Goal: Task Accomplishment & Management: Use online tool/utility

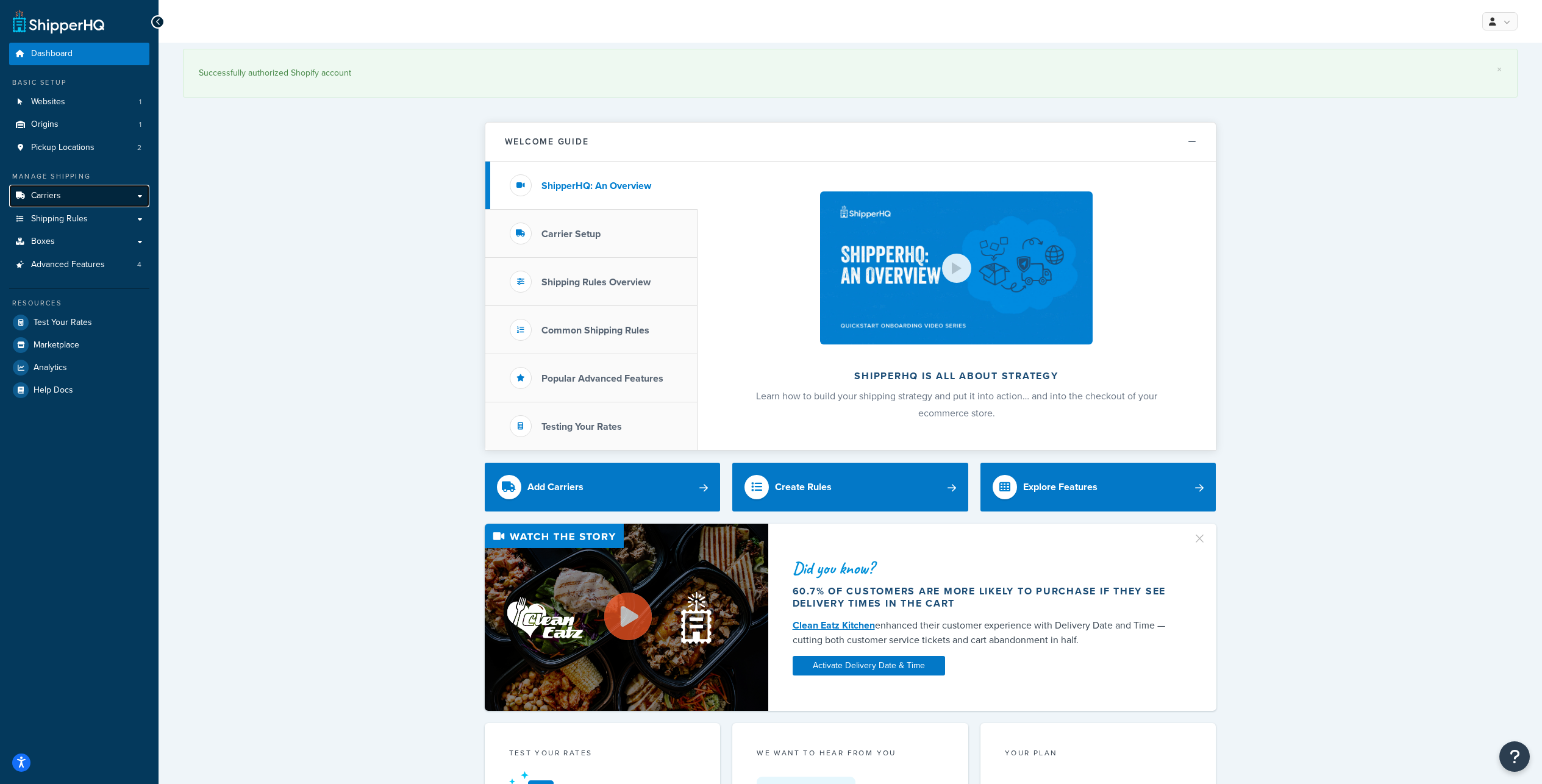
click at [113, 207] on link "Carriers" at bounding box center [79, 196] width 140 height 23
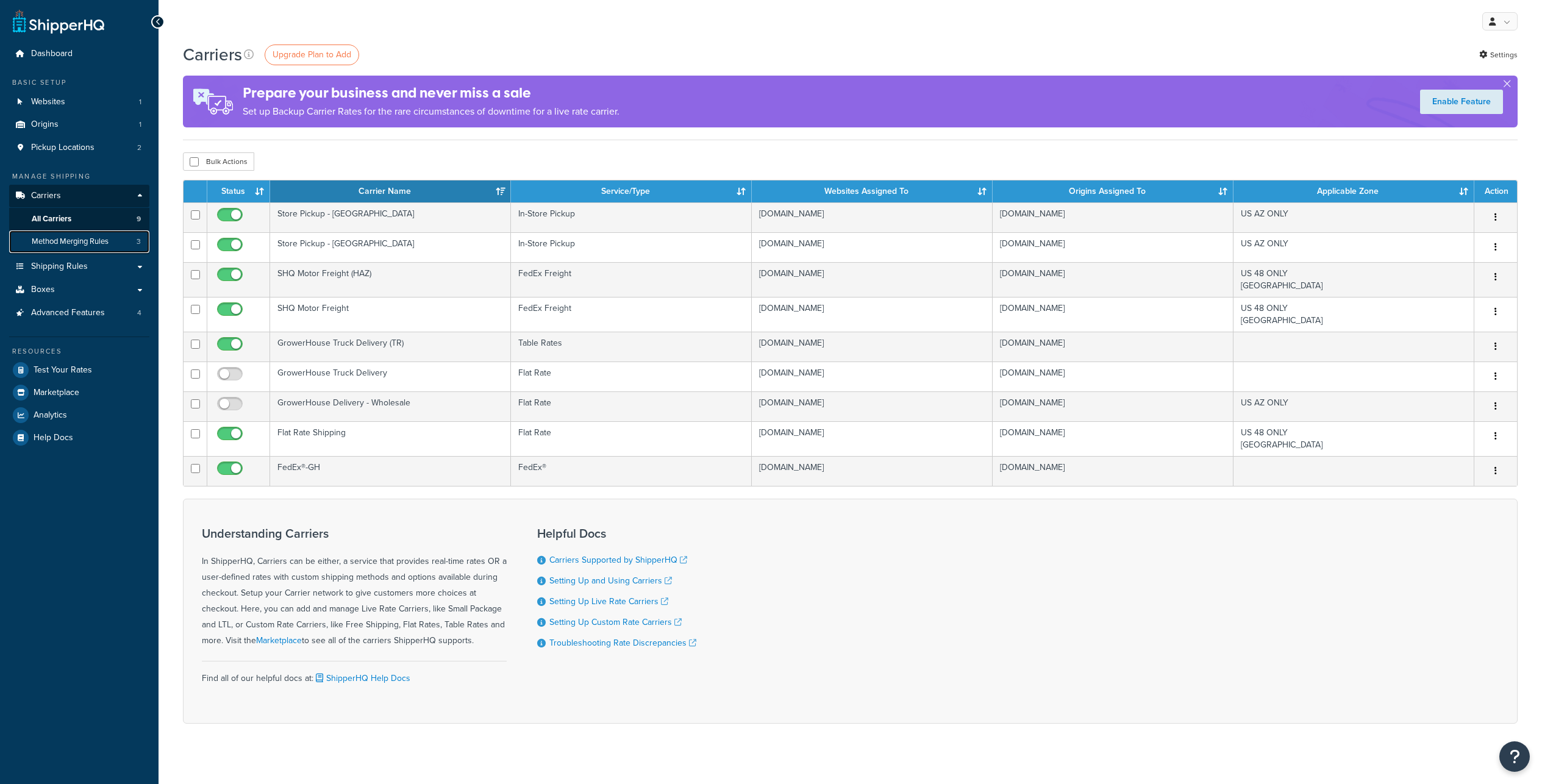
click at [107, 246] on span "Method Merging Rules" at bounding box center [70, 241] width 77 height 10
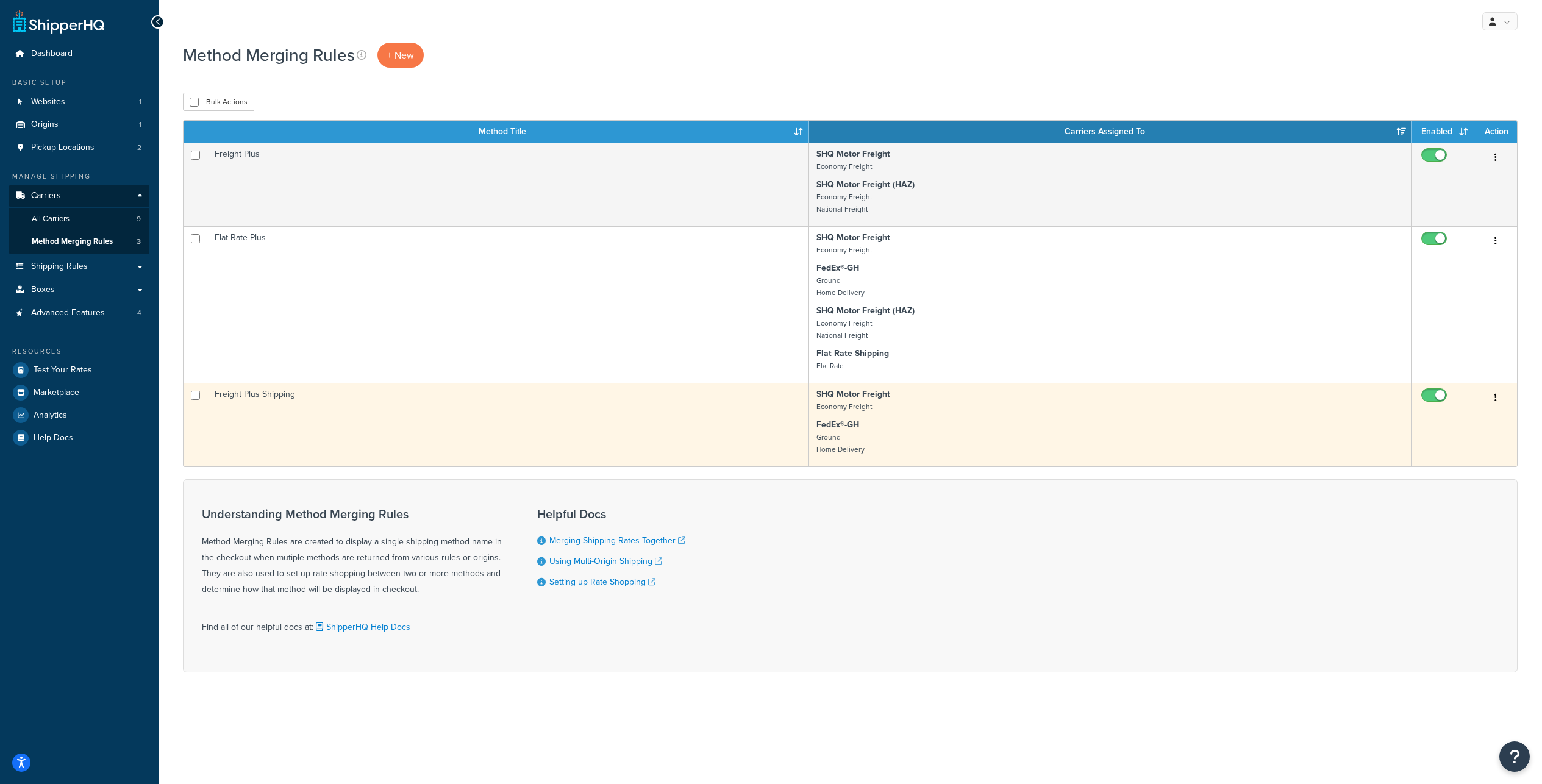
click at [1496, 401] on icon "button" at bounding box center [1495, 397] width 2 height 9
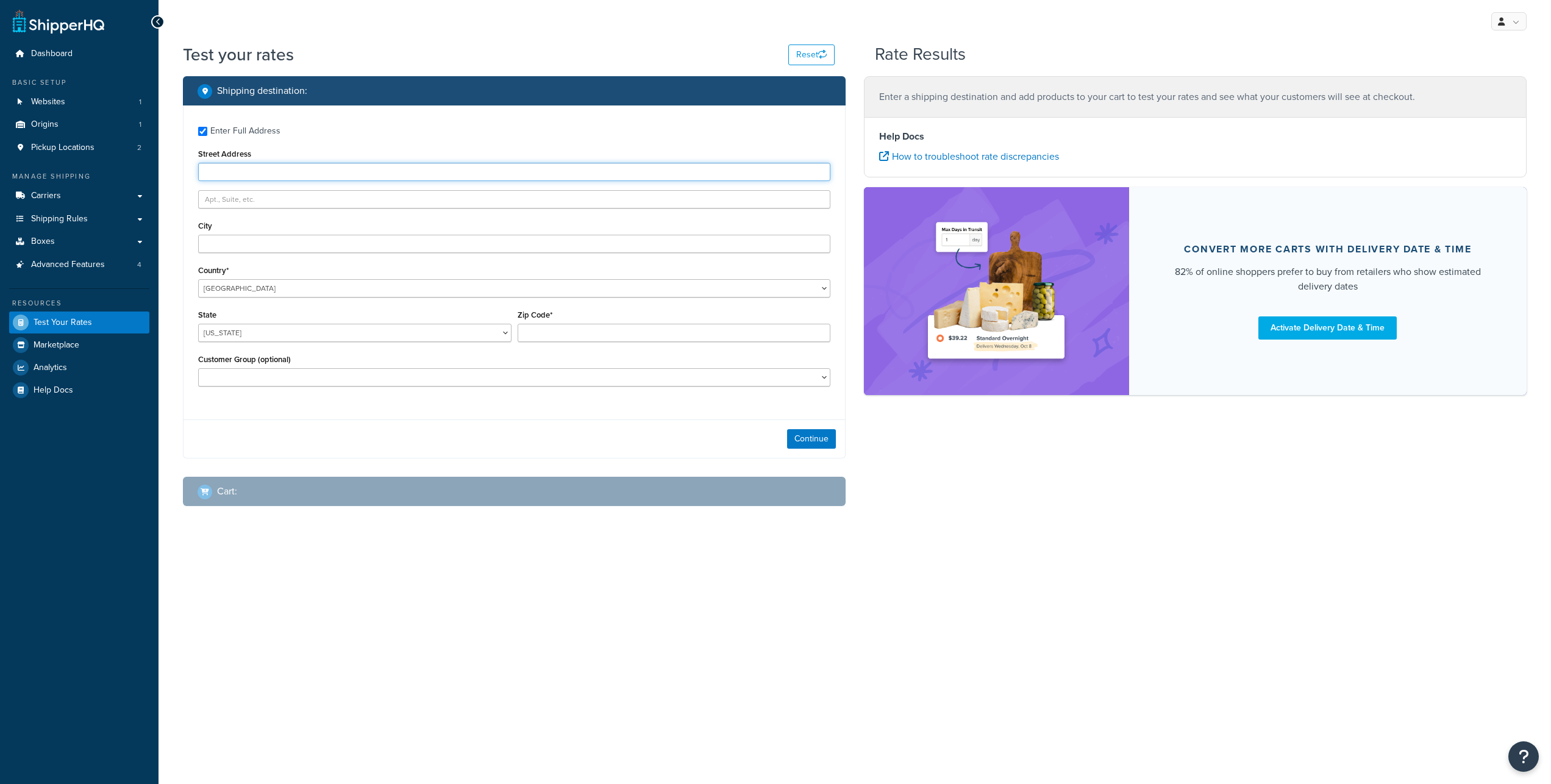
click at [238, 181] on input "Street Address" at bounding box center [514, 172] width 632 height 18
type input "3635 E 34th St"
type input "Tucson"
select select "AZ"
type input "85713"
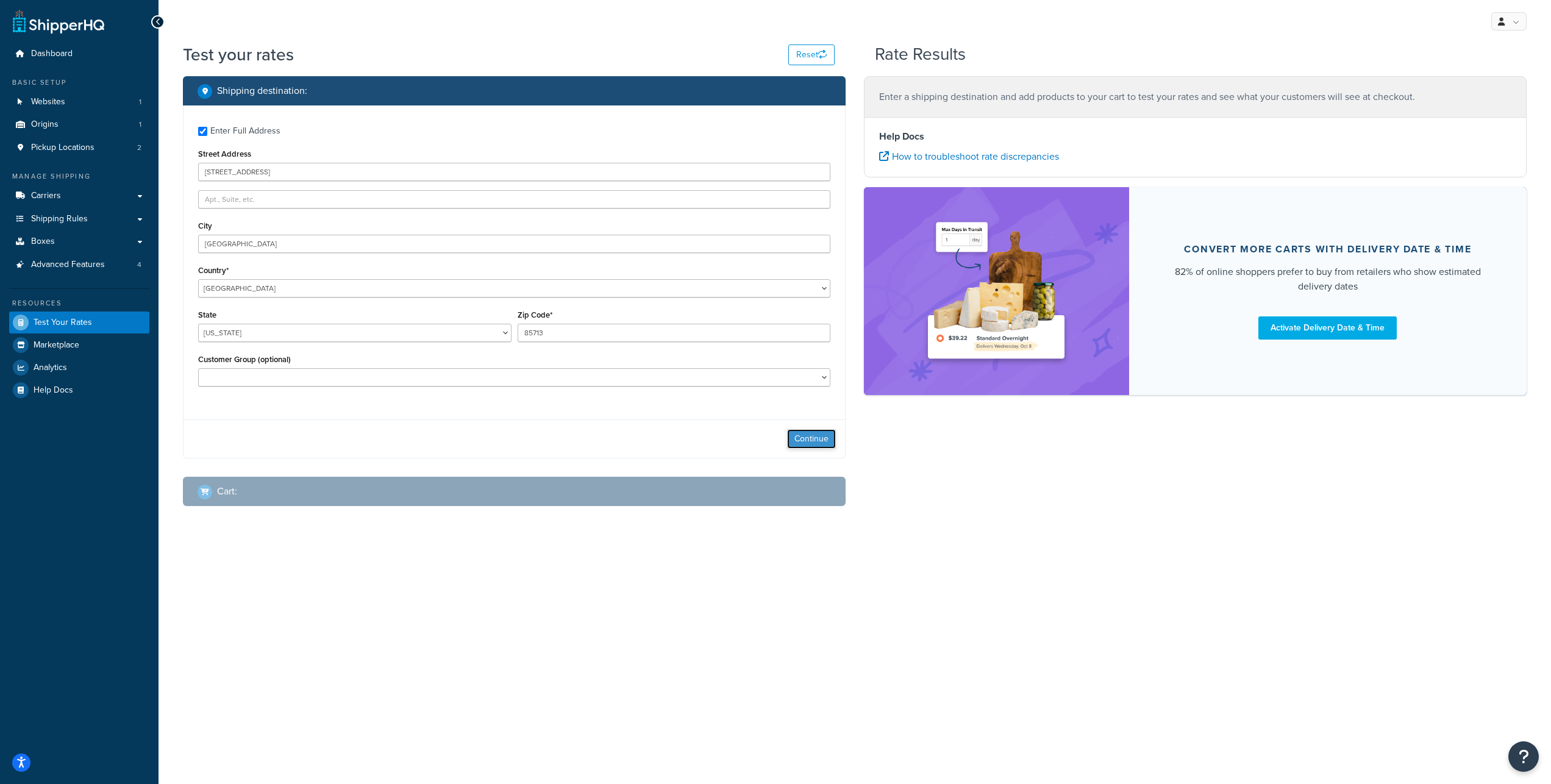
click at [809, 448] on button "Continue" at bounding box center [811, 439] width 49 height 20
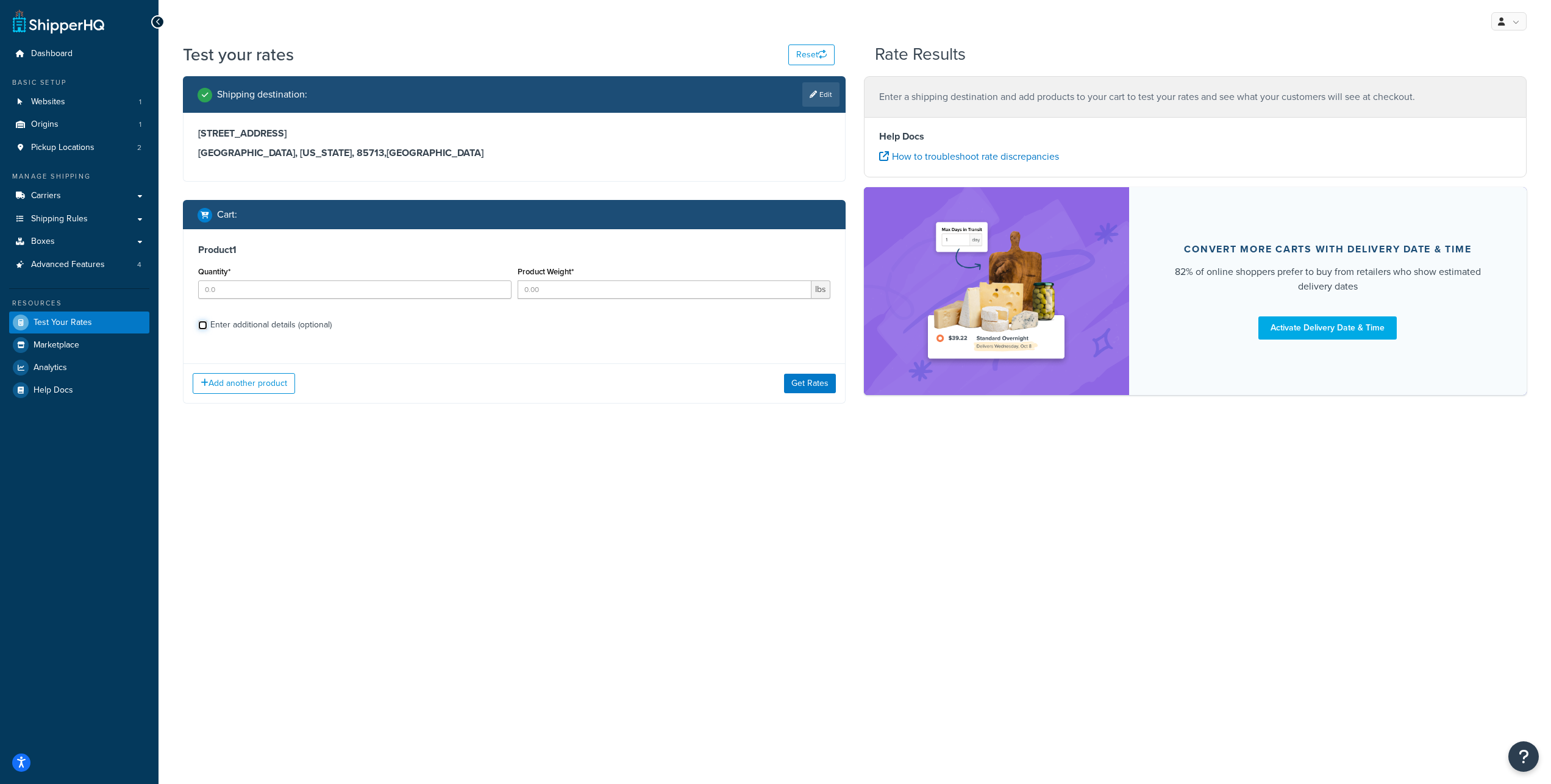
click at [202, 330] on input "Enter additional details (optional)" at bounding box center [202, 325] width 9 height 9
checkbox input "true"
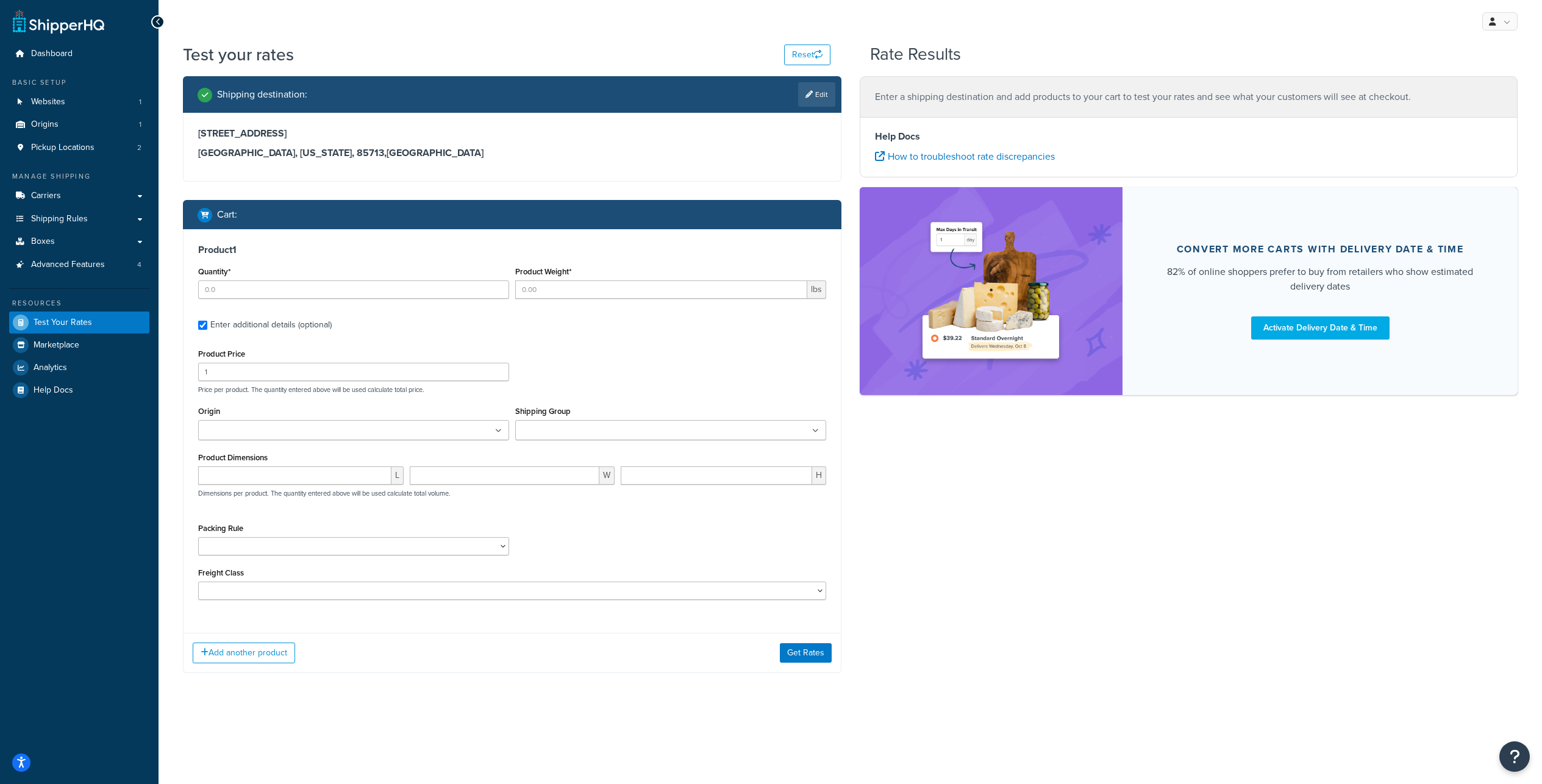
click at [579, 440] on ul at bounding box center [670, 429] width 311 height 20
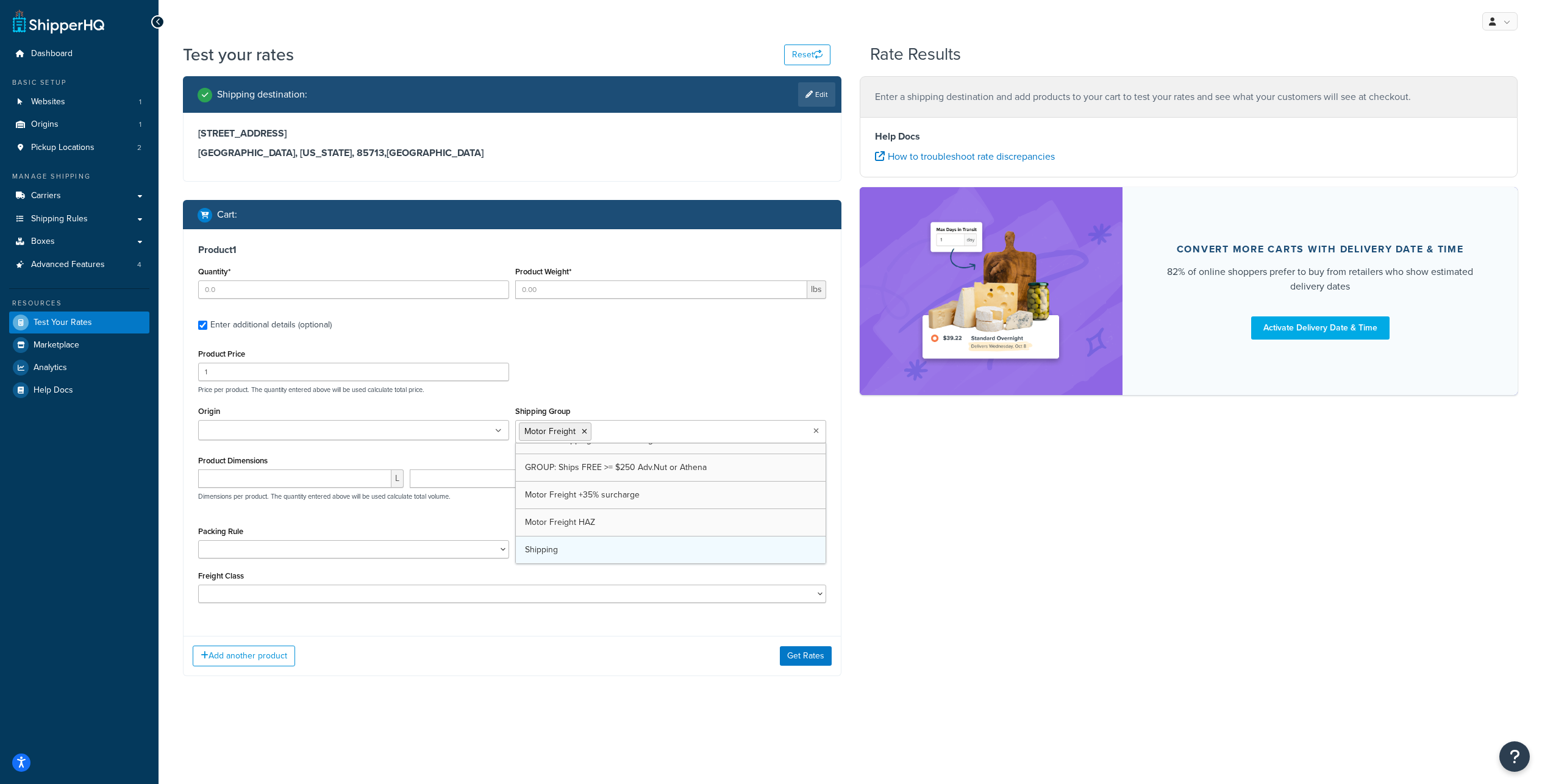
scroll to position [741, 0]
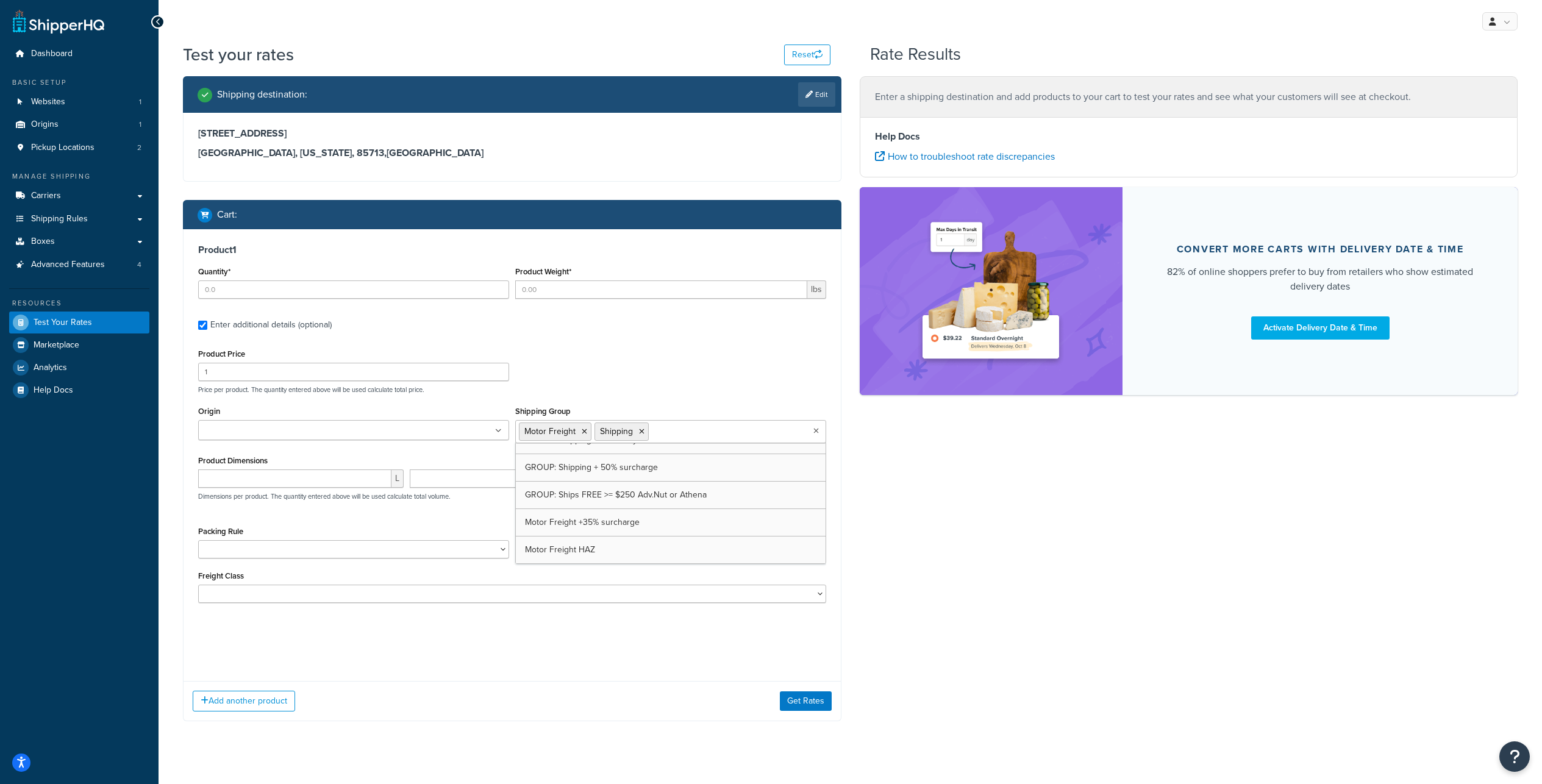
click at [879, 509] on div "Shipping destination : Edit 3635 E 34th St Tucson, Arizona, 85713 , United Stat…" at bounding box center [850, 407] width 1353 height 663
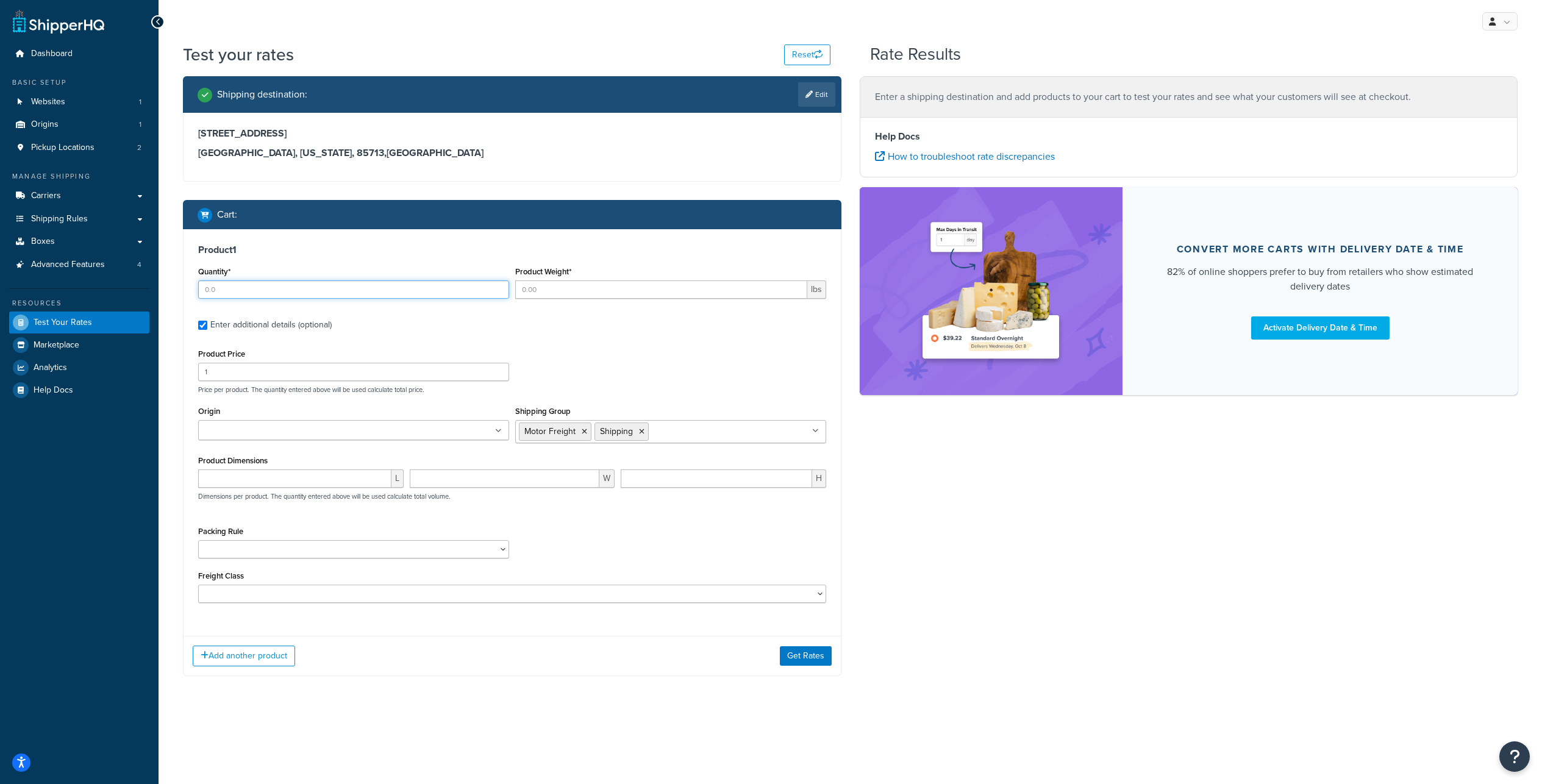
click at [237, 298] on input "Quantity*" at bounding box center [353, 289] width 311 height 18
type input "1"
click at [556, 298] on input "Product Weight*" at bounding box center [661, 289] width 292 height 18
type input "50"
drag, startPoint x: 211, startPoint y: 400, endPoint x: 195, endPoint y: 400, distance: 16.0
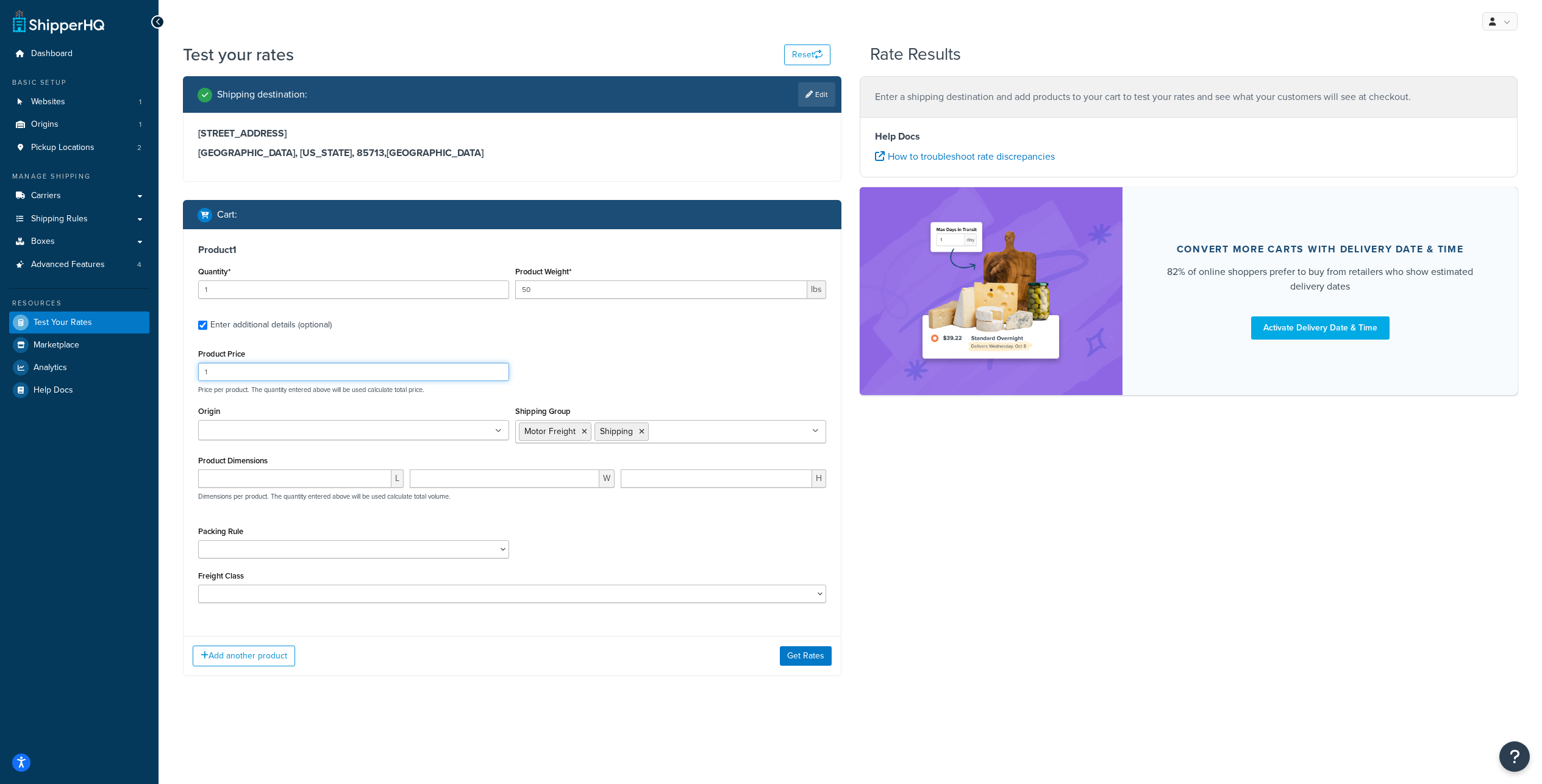
click at [198, 381] on input "1" at bounding box center [353, 372] width 311 height 18
drag, startPoint x: 197, startPoint y: 398, endPoint x: 184, endPoint y: 398, distance: 13.0
click at [198, 381] on input "400" at bounding box center [353, 372] width 311 height 18
type input "100"
click at [803, 666] on button "Get Rates" at bounding box center [805, 656] width 52 height 20
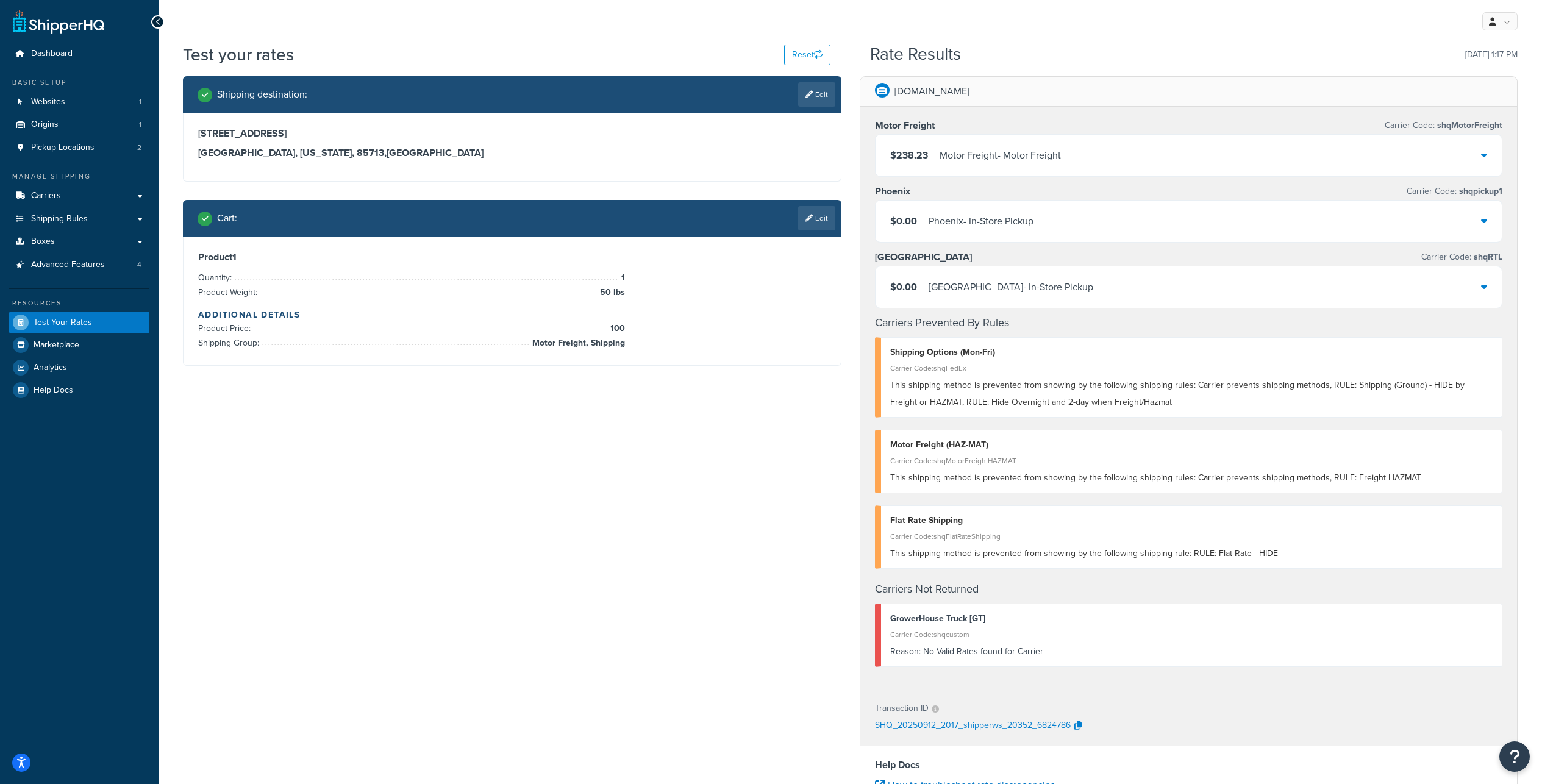
click at [1479, 168] on div "$238.23 Motor Freight - Motor Freight" at bounding box center [1189, 156] width 626 height 42
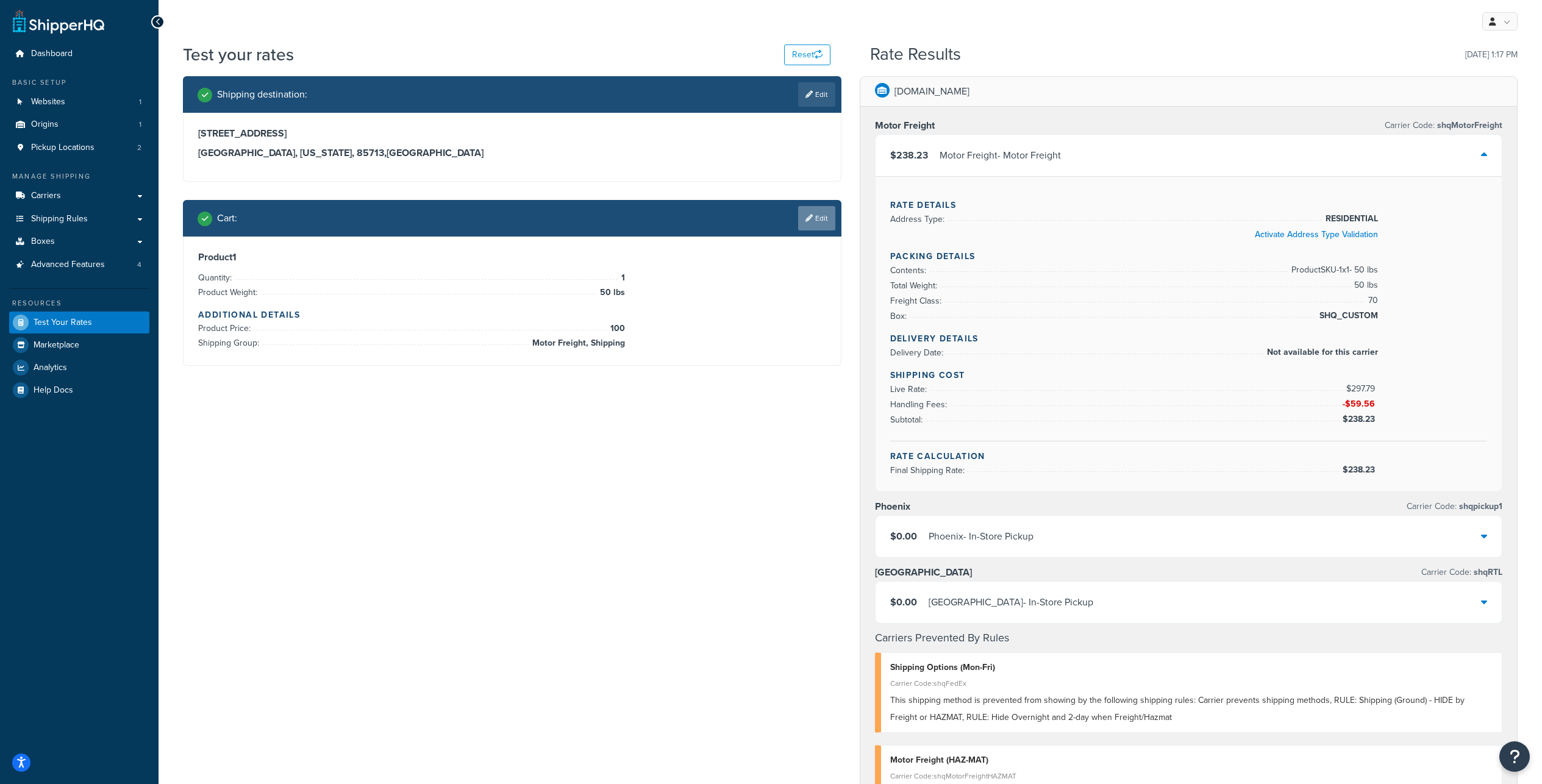
click at [811, 231] on link "Edit" at bounding box center [816, 218] width 37 height 25
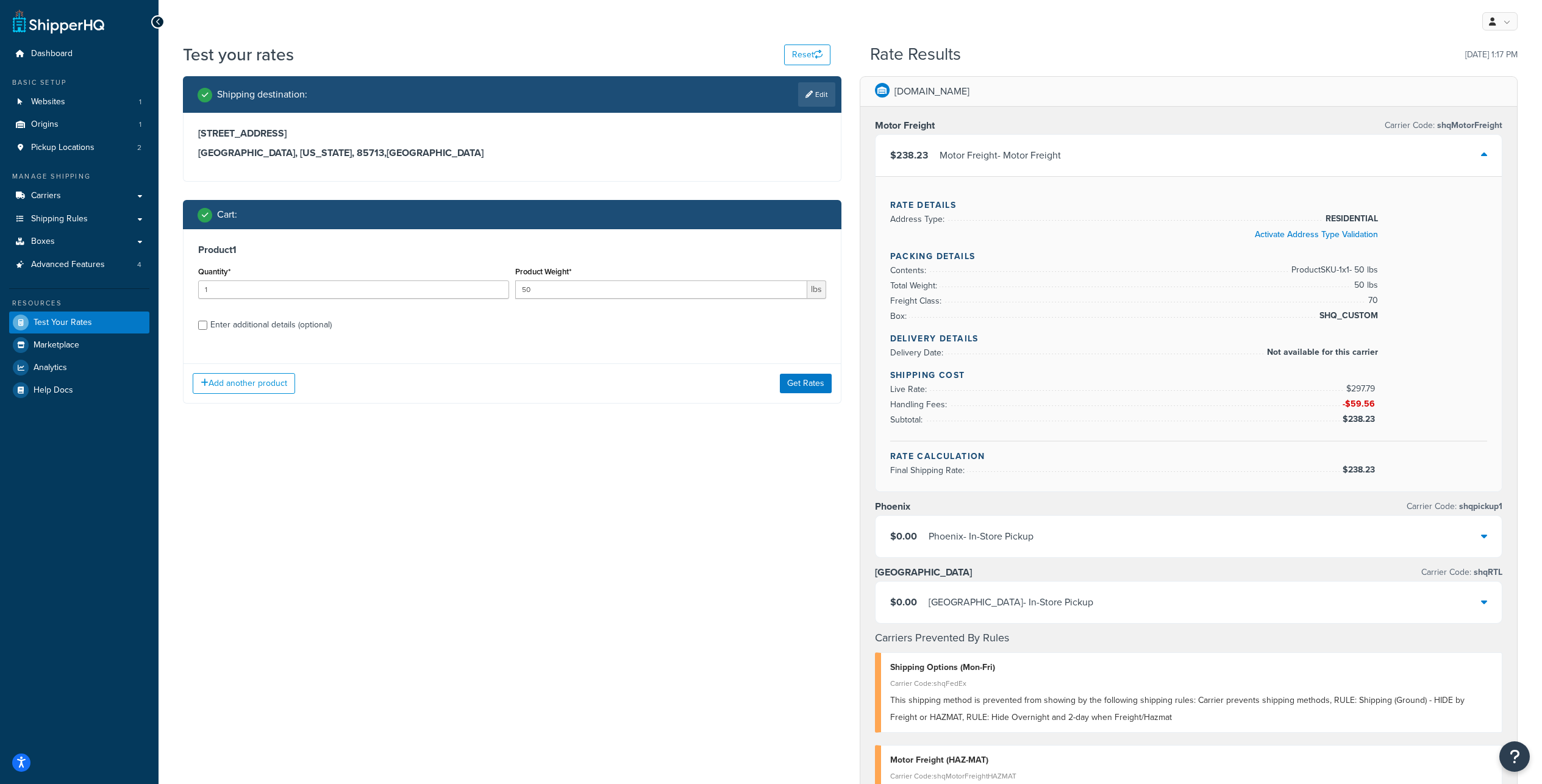
click at [206, 333] on div "Enter additional details (optional)" at bounding box center [512, 324] width 628 height 20
click at [206, 330] on input "Enter additional details (optional)" at bounding box center [202, 325] width 9 height 9
checkbox input "true"
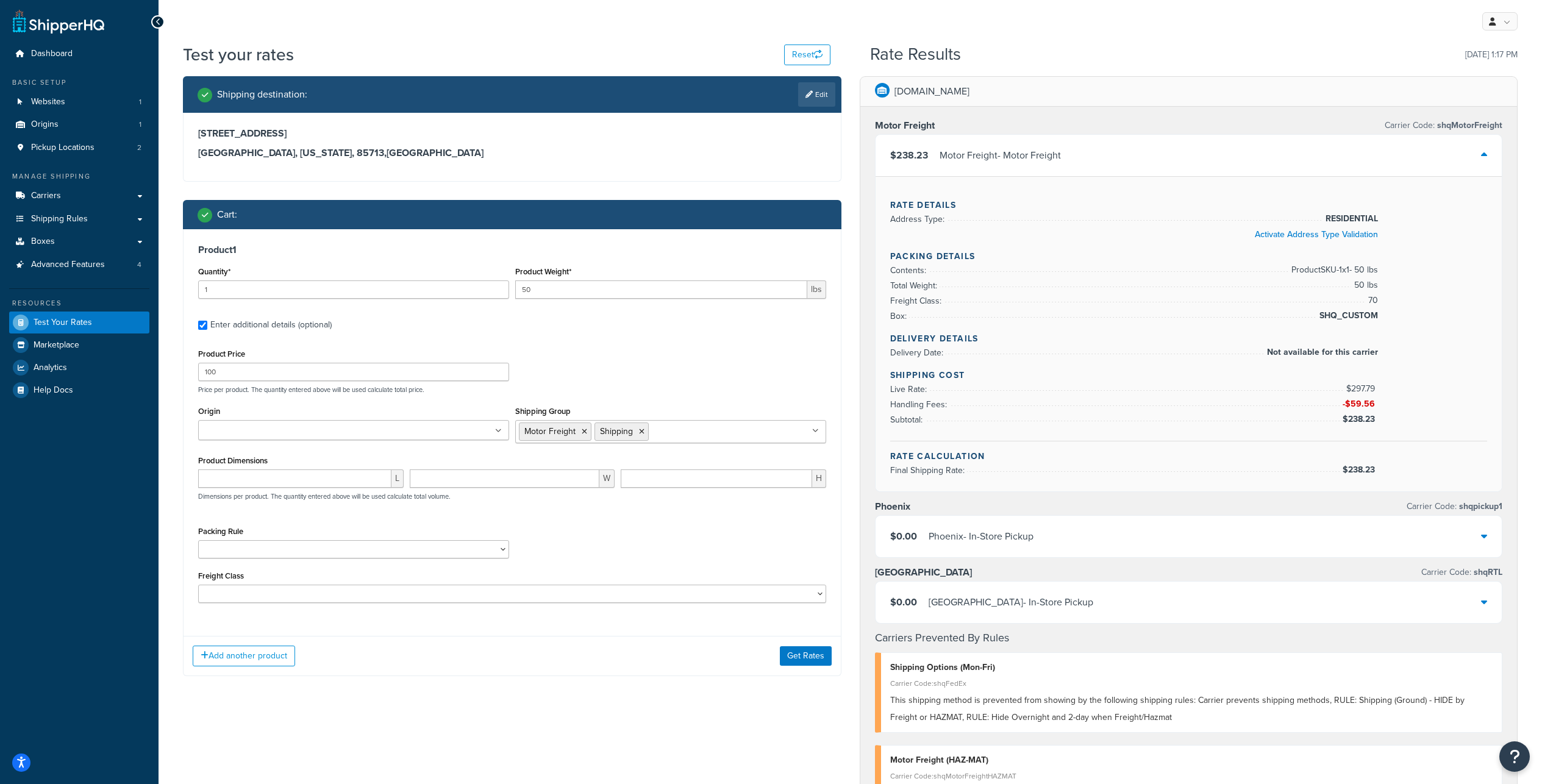
click at [685, 443] on ul "Motor Freight Shipping" at bounding box center [670, 430] width 311 height 23
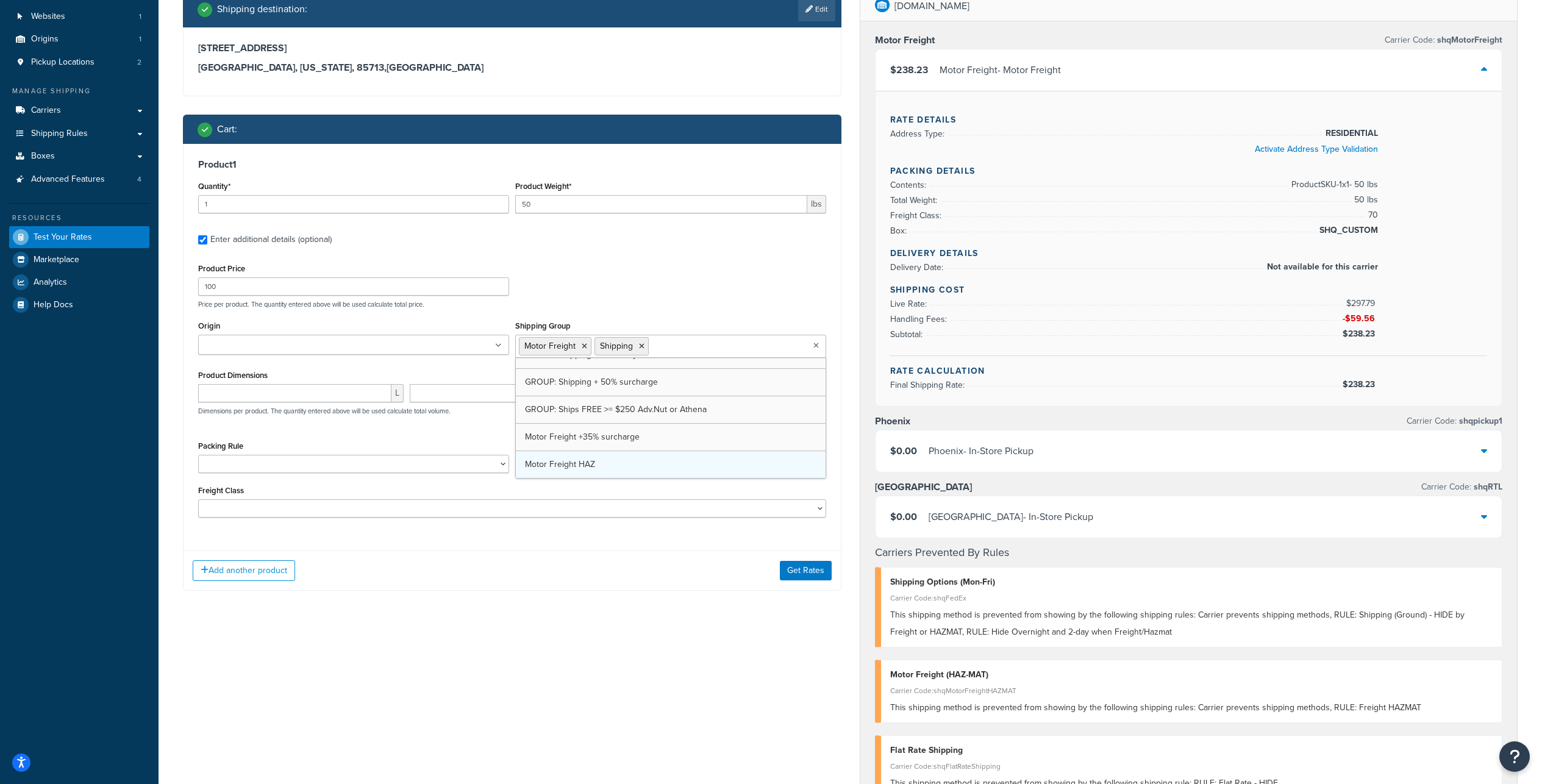
scroll to position [711, 0]
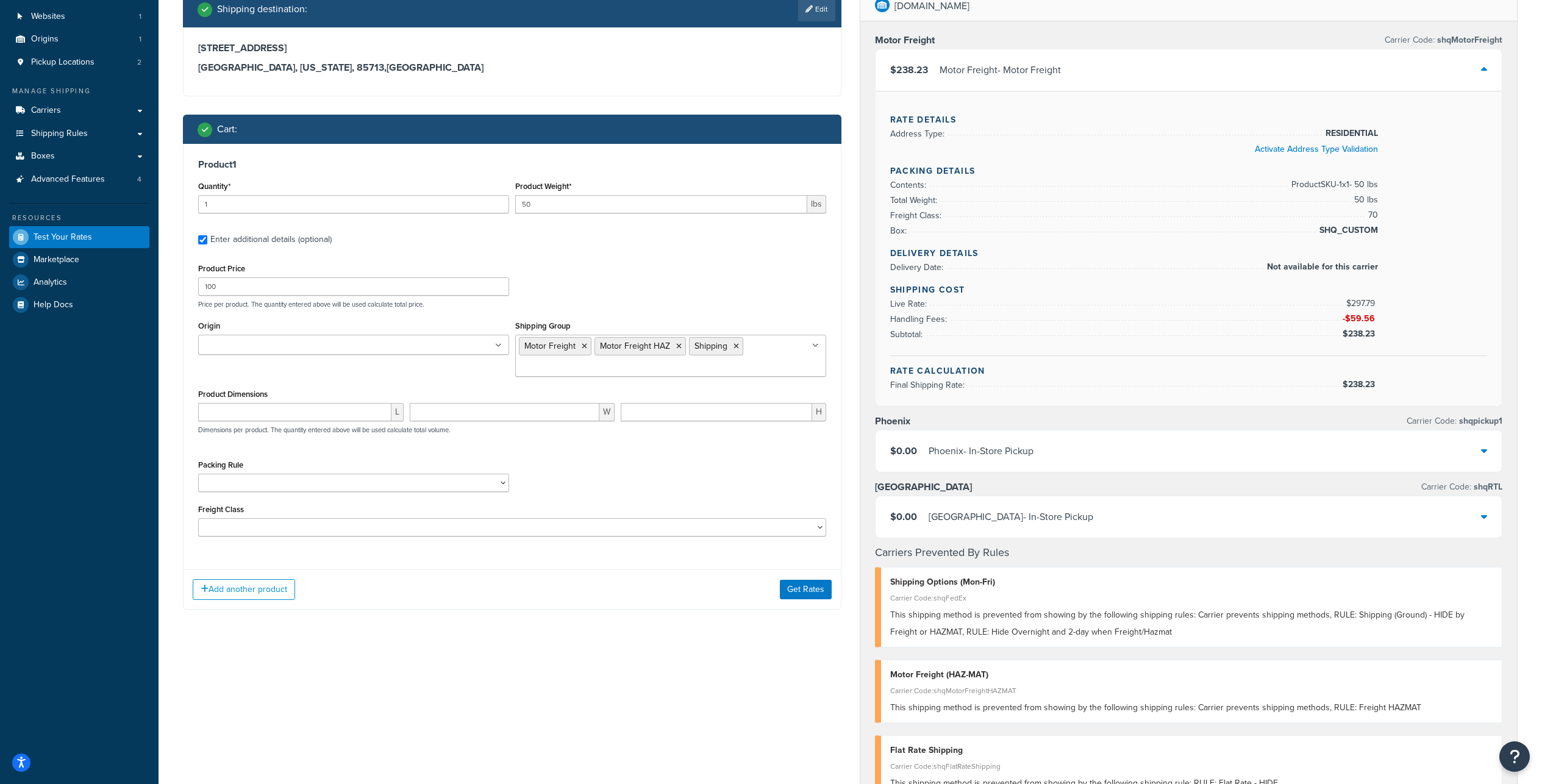
click at [809, 560] on div "Product 1 Quantity* 1 Product Weight* 50 lbs Enter additional details (optional…" at bounding box center [512, 352] width 657 height 416
click at [800, 599] on button "Get Rates" at bounding box center [805, 589] width 52 height 20
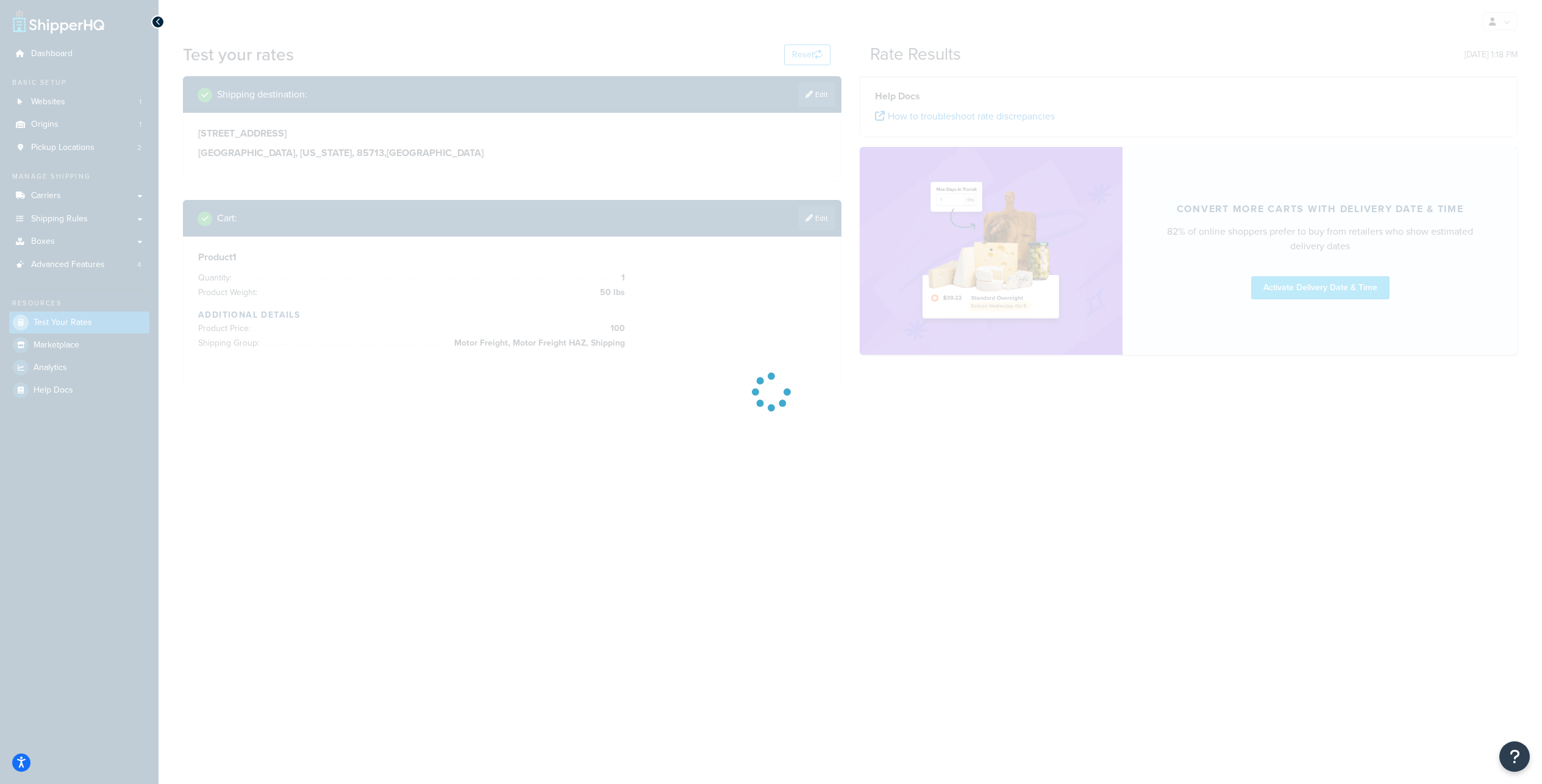
scroll to position [0, 0]
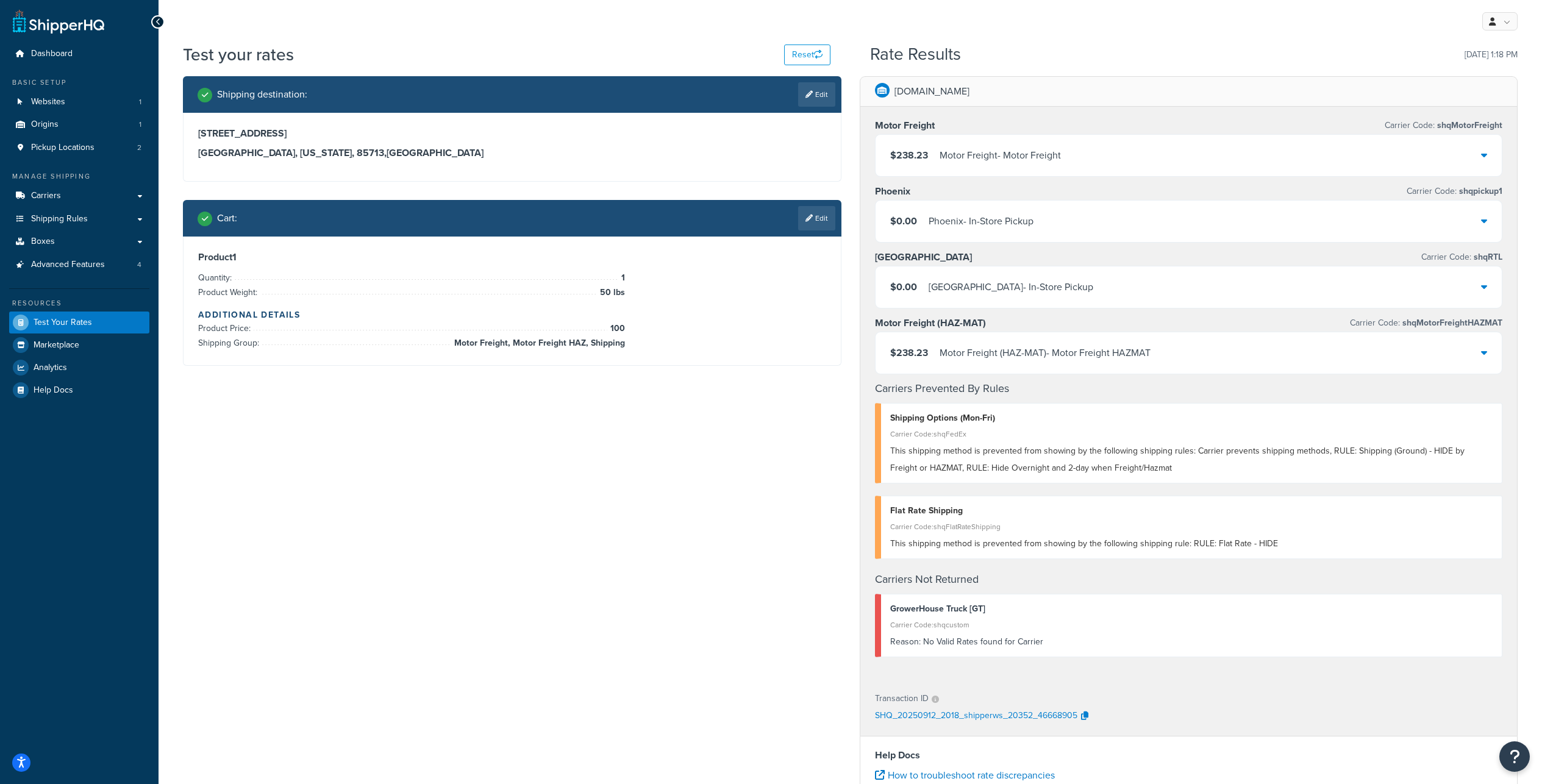
click at [1173, 174] on div "$238.23 Motor Freight - Motor Freight" at bounding box center [1189, 156] width 626 height 42
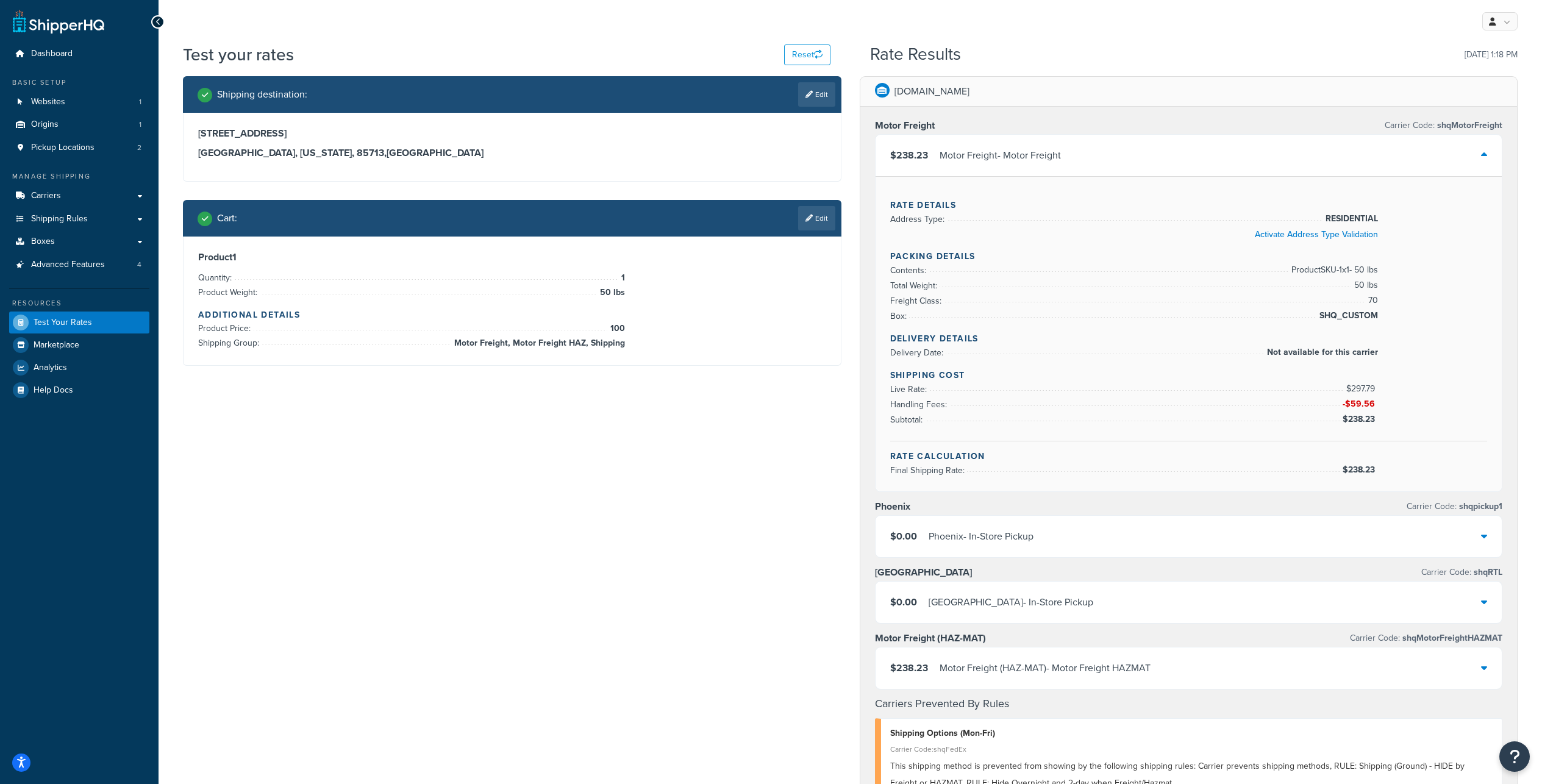
click at [823, 507] on div "Shipping destination : Edit 3635 E 34th St Tucson, Arizona, 85713 , United Stat…" at bounding box center [850, 708] width 1353 height 1264
click at [825, 231] on link "Edit" at bounding box center [816, 218] width 37 height 25
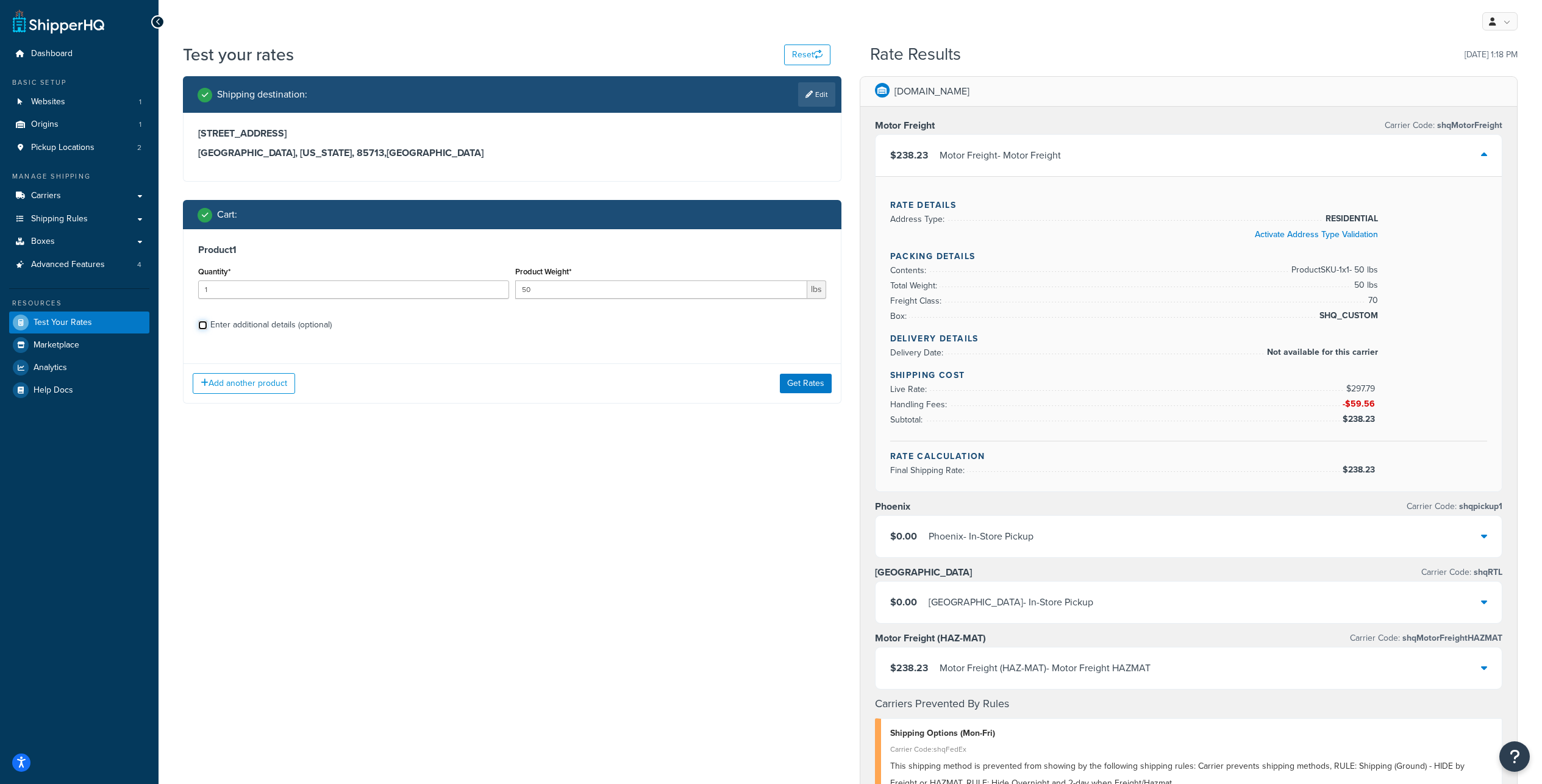
click at [203, 330] on input "Enter additional details (optional)" at bounding box center [202, 325] width 9 height 9
checkbox input "true"
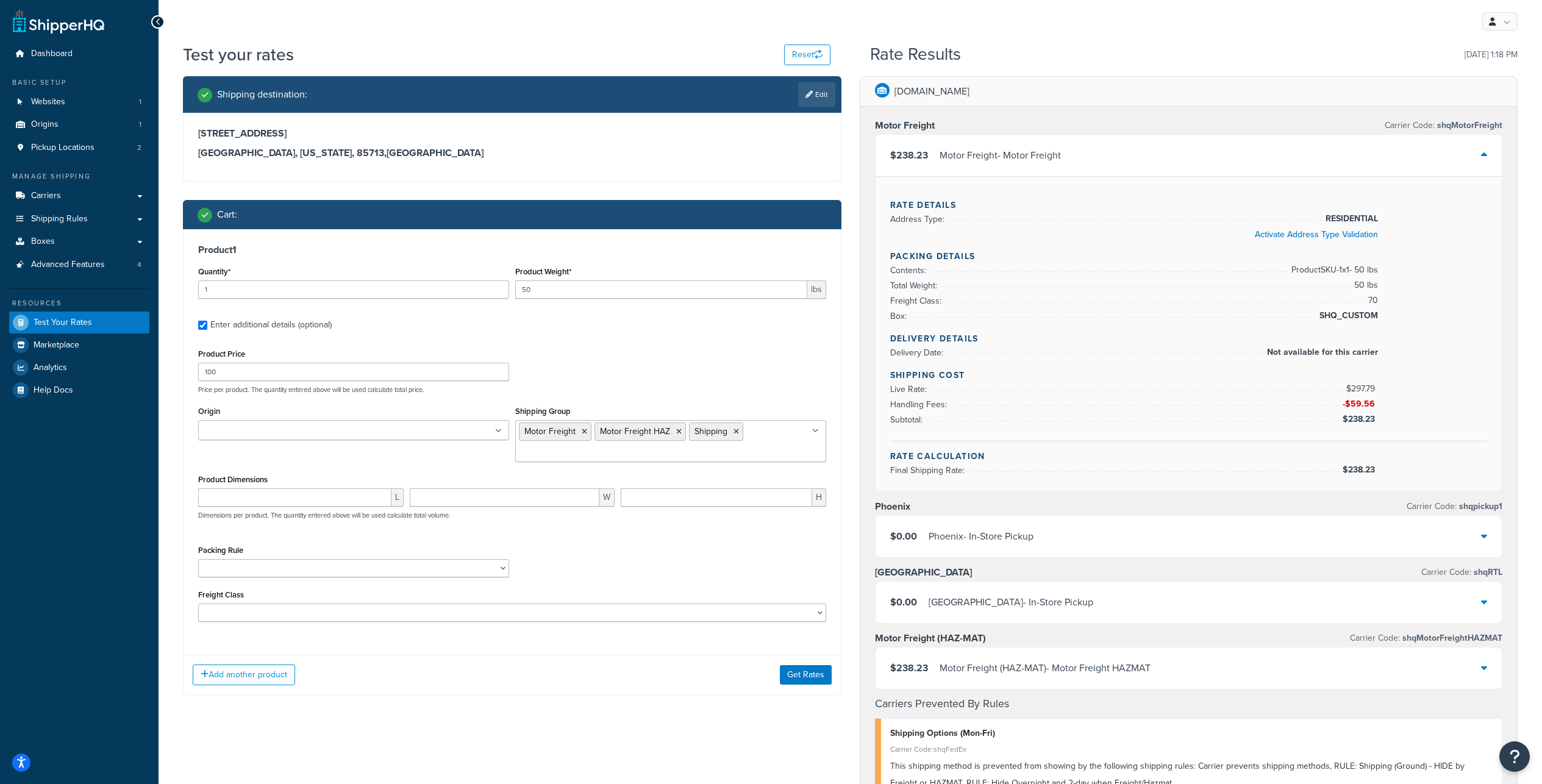
click at [792, 462] on ul "Motor Freight Motor Freight HAZ Shipping" at bounding box center [670, 440] width 311 height 42
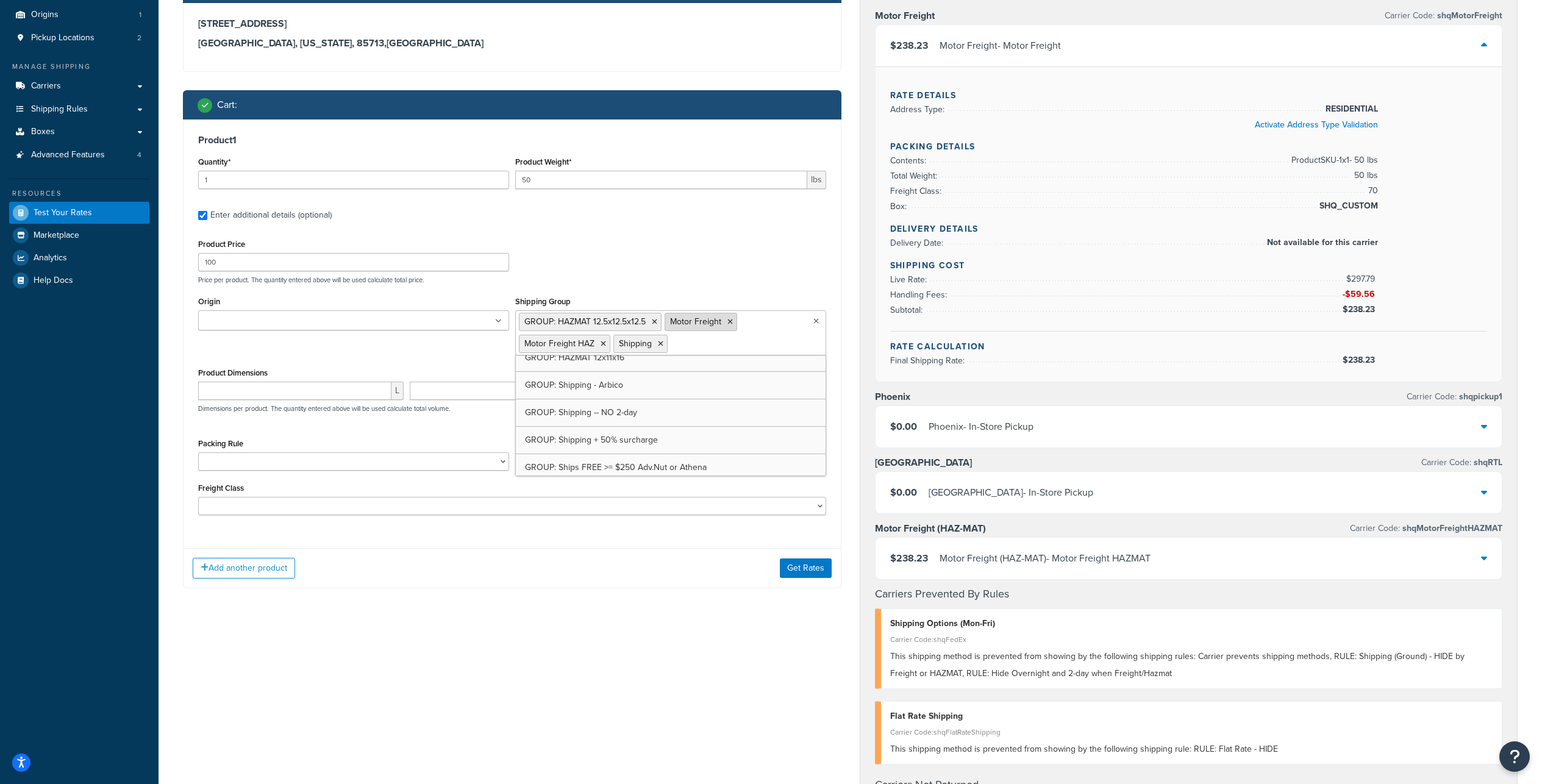
scroll to position [558, 0]
click at [663, 348] on icon at bounding box center [661, 343] width 6 height 7
click at [606, 348] on icon at bounding box center [603, 343] width 6 height 7
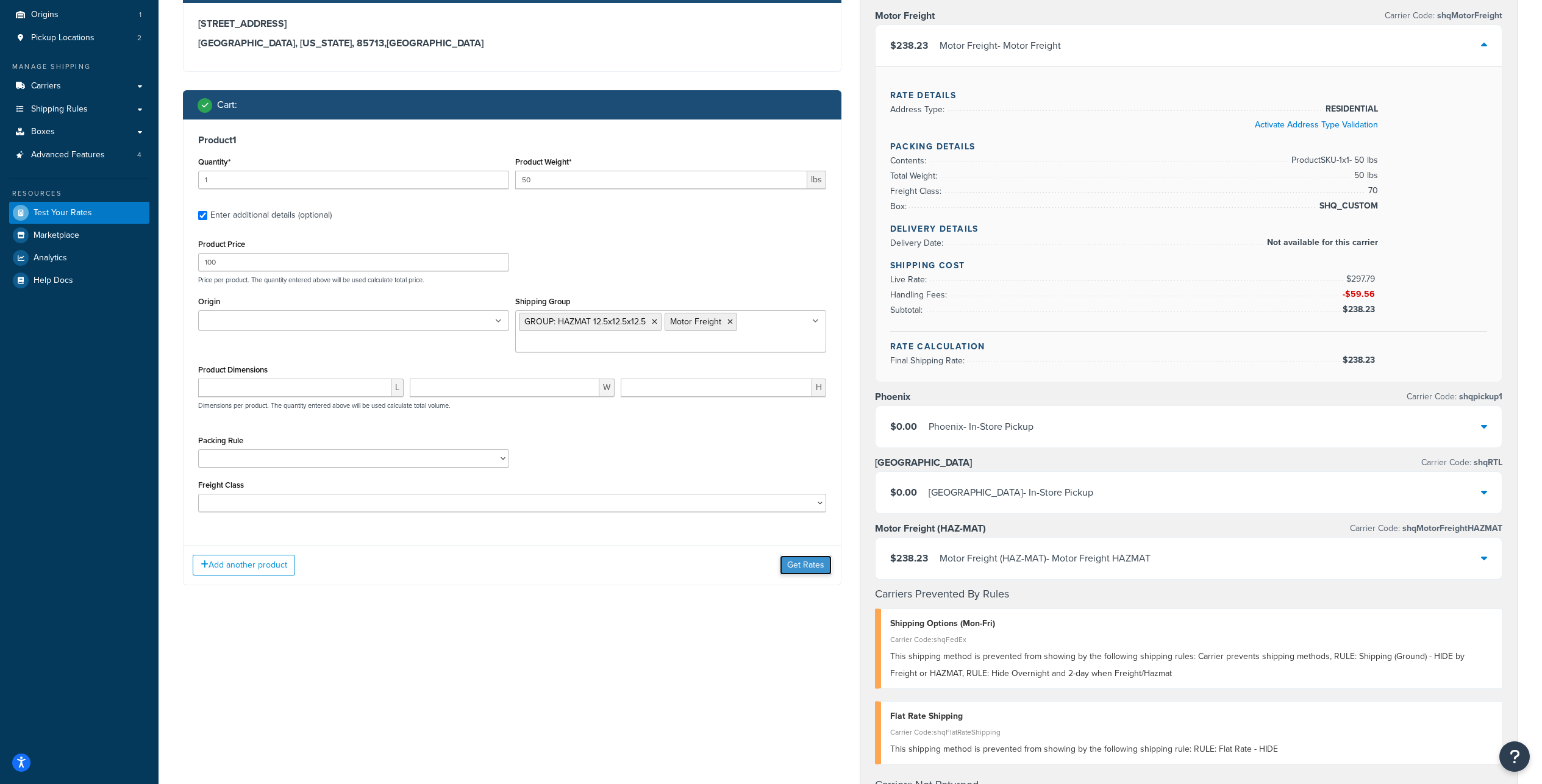
click at [800, 574] on button "Get Rates" at bounding box center [805, 565] width 52 height 20
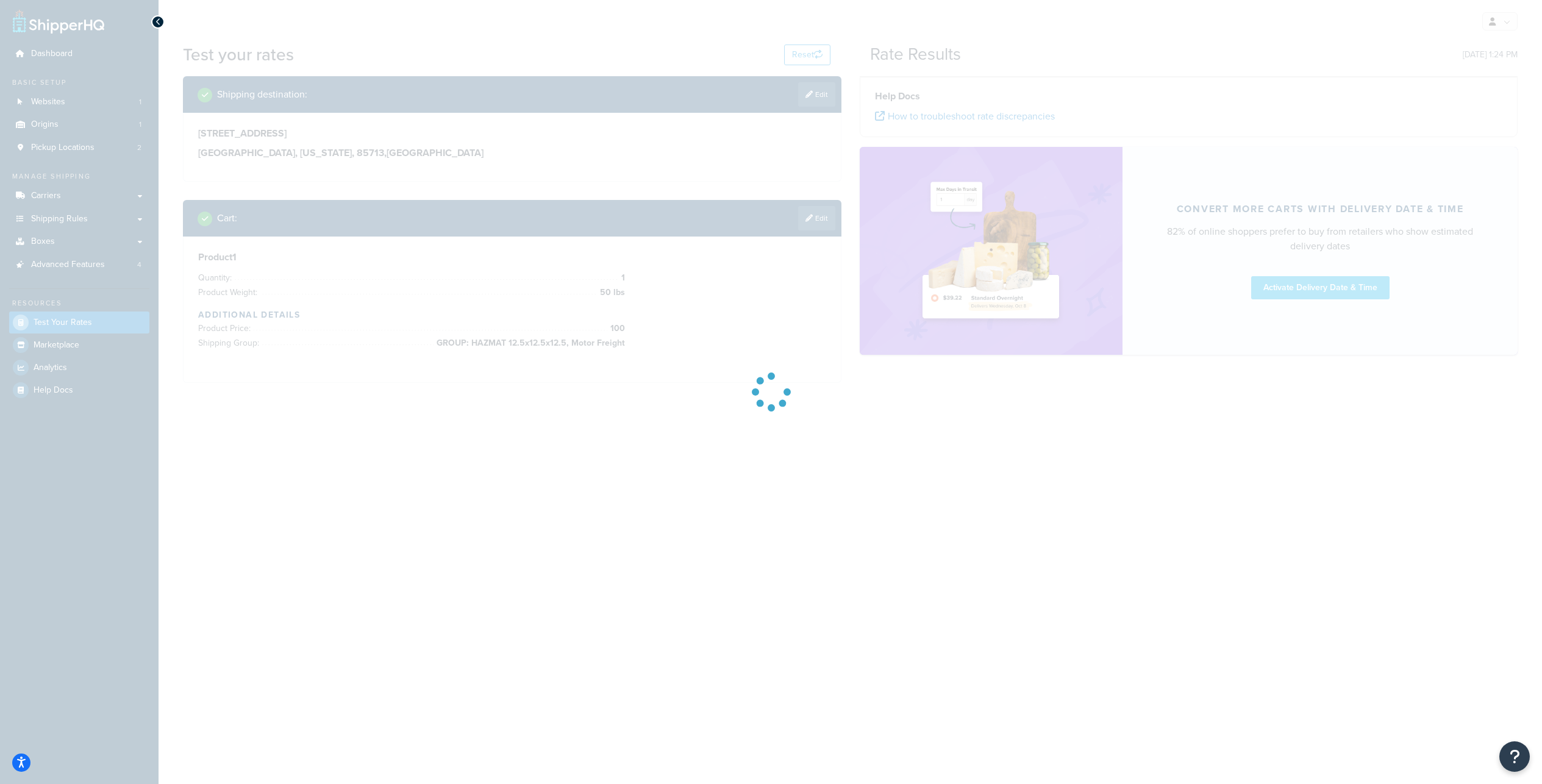
scroll to position [0, 0]
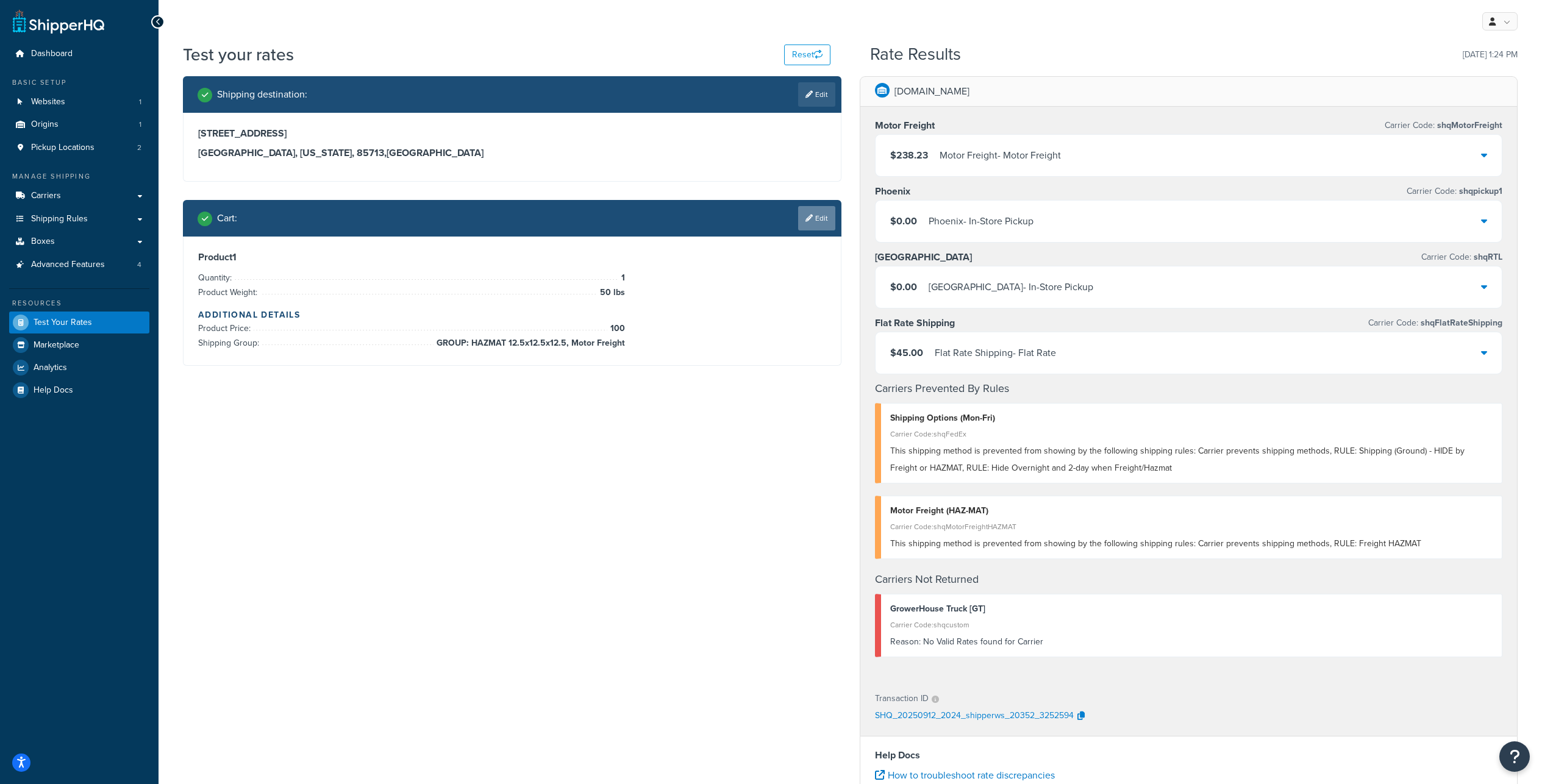
click at [816, 231] on link "Edit" at bounding box center [816, 218] width 37 height 25
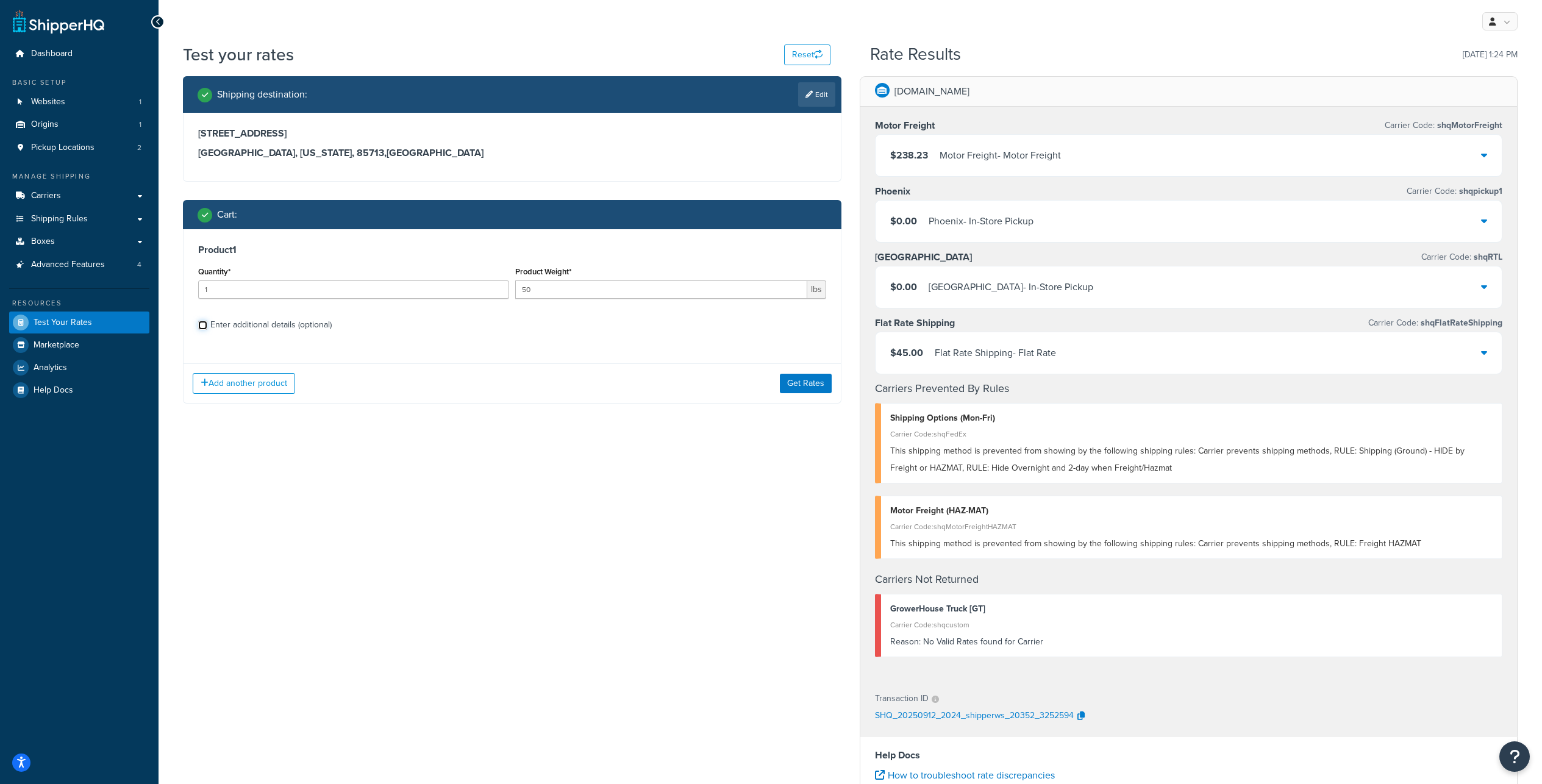
click at [202, 330] on input "Enter additional details (optional)" at bounding box center [202, 325] width 9 height 9
checkbox input "true"
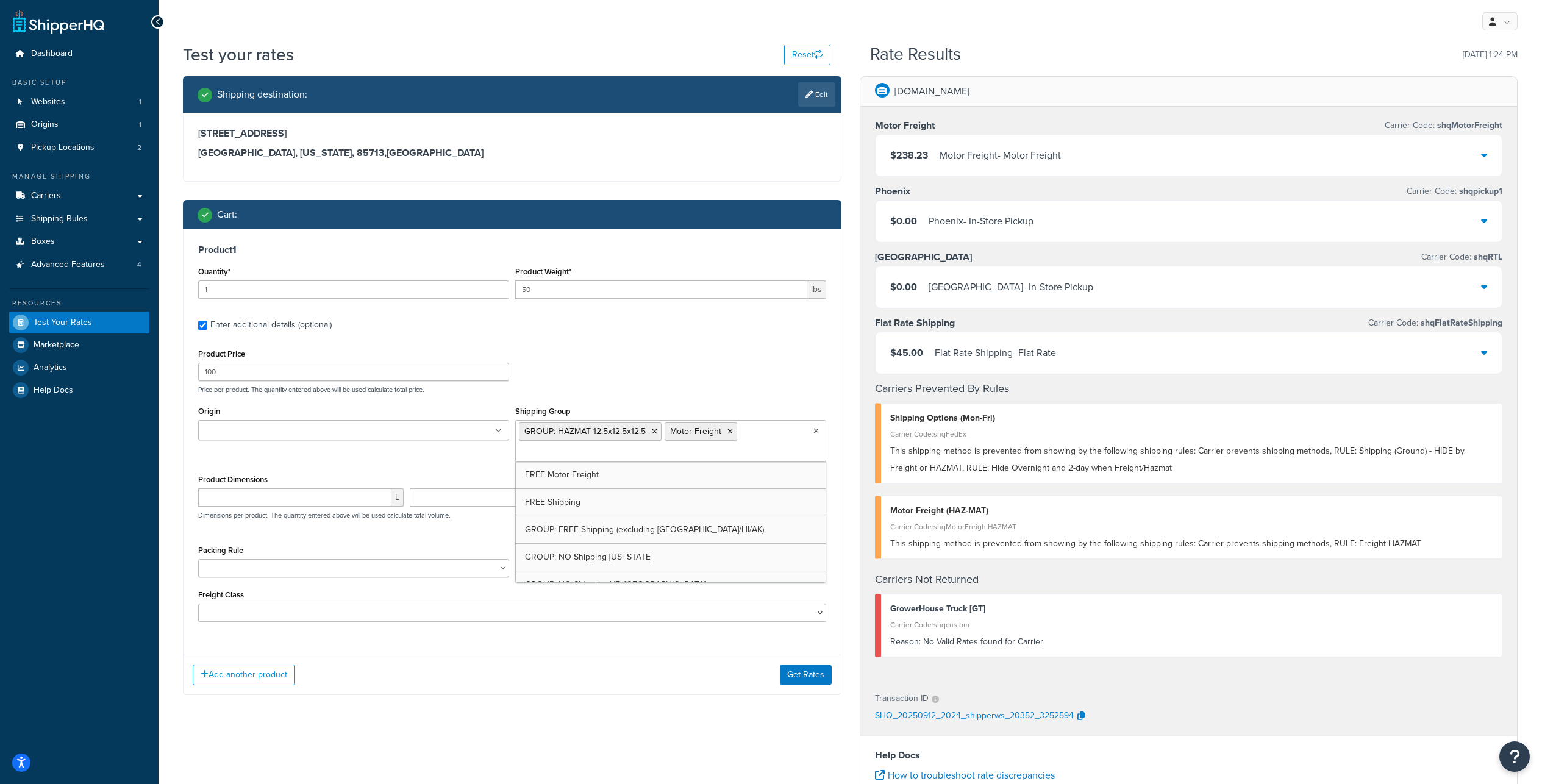
scroll to position [558, 0]
click at [783, 462] on ul "GROUP: HAZMAT 12.5x12.5x12.5 Motor Freight" at bounding box center [670, 440] width 311 height 42
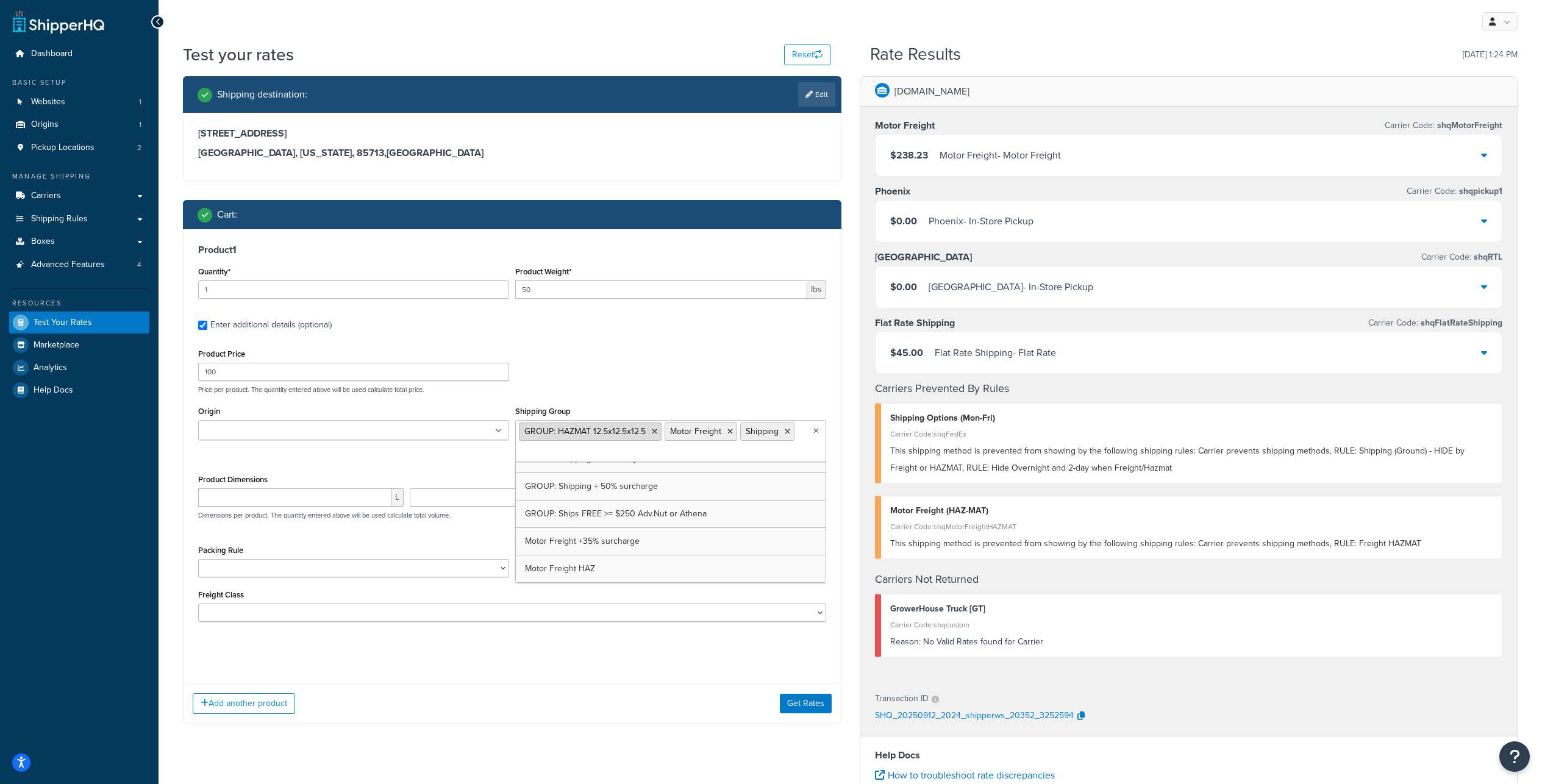
scroll to position [711, 0]
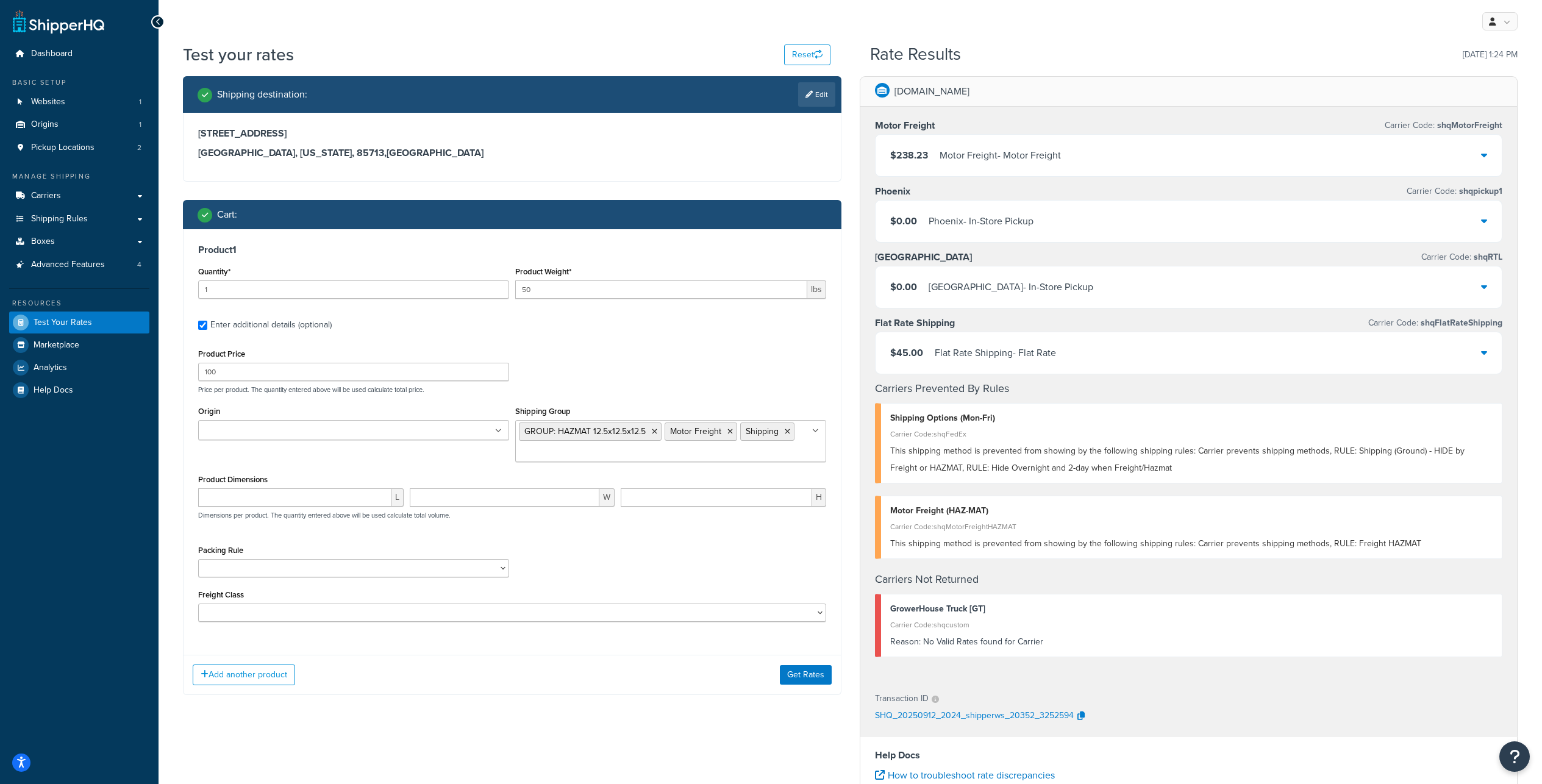
click at [1131, 374] on div "$45.00 Flat Rate Shipping - Flat Rate" at bounding box center [1189, 353] width 626 height 42
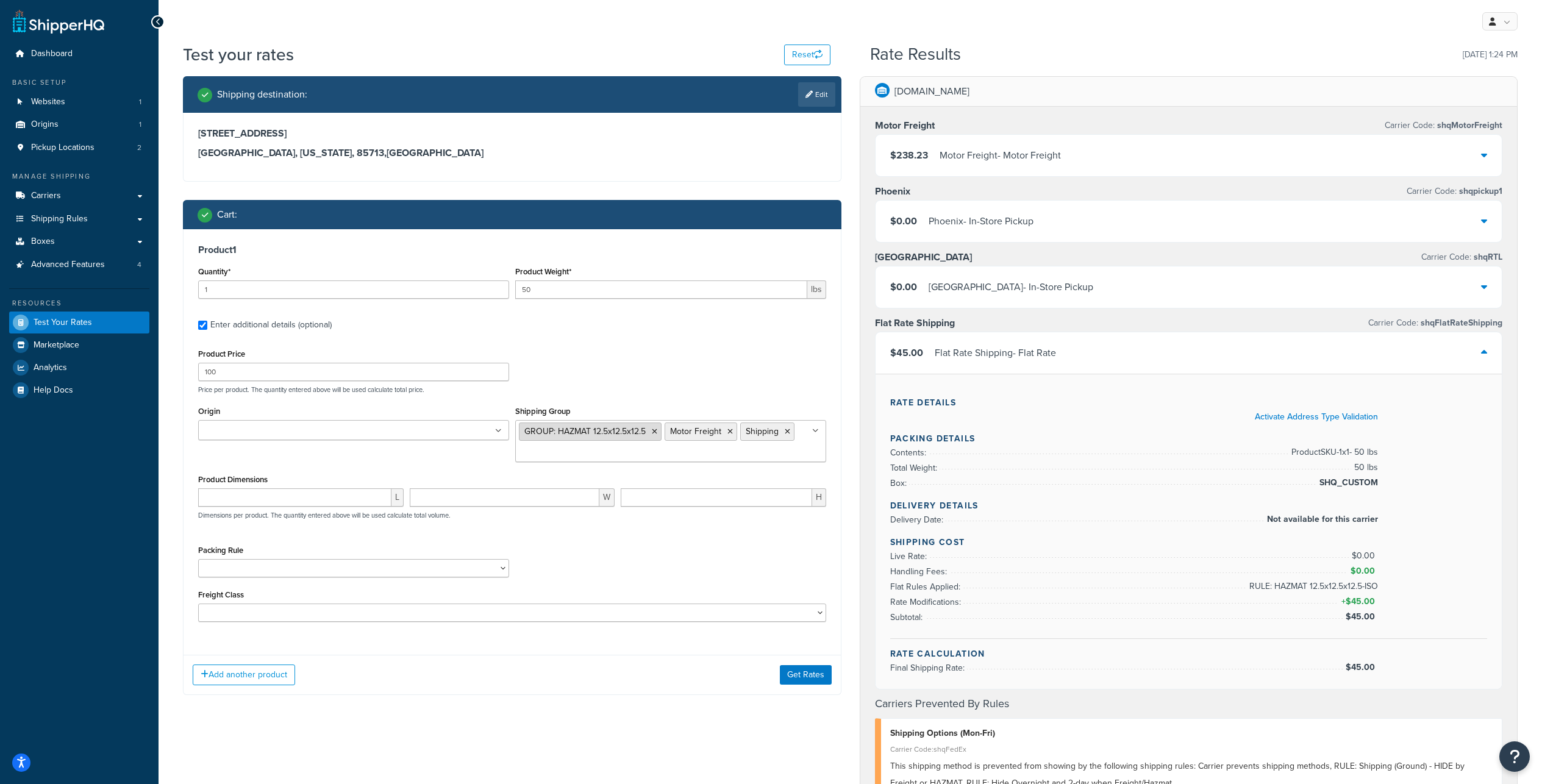
click at [657, 435] on icon at bounding box center [655, 430] width 6 height 7
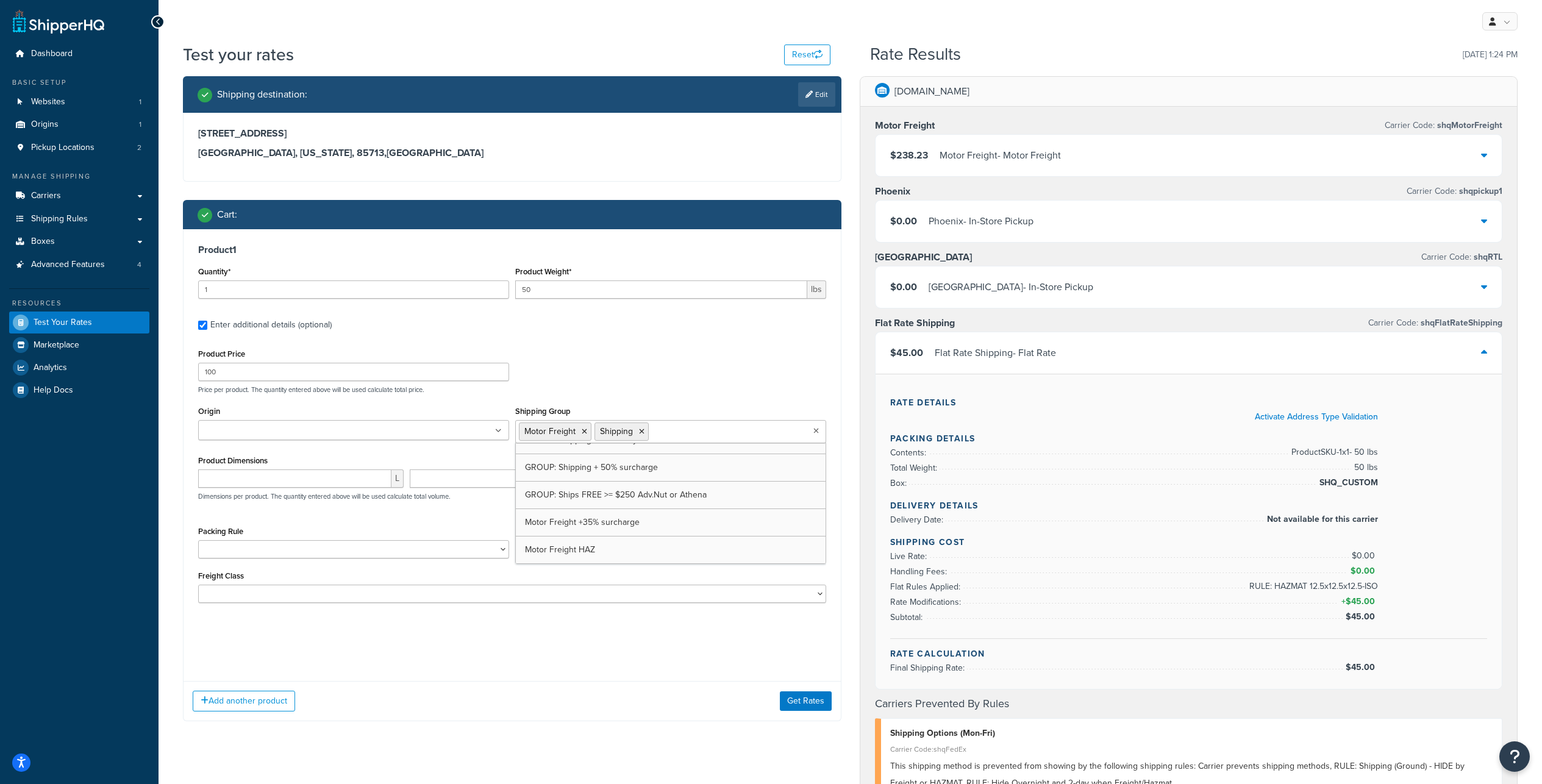
click at [721, 392] on div "Product Price 100 Price per product. The quantity entered above will be used ca…" at bounding box center [512, 370] width 634 height 48
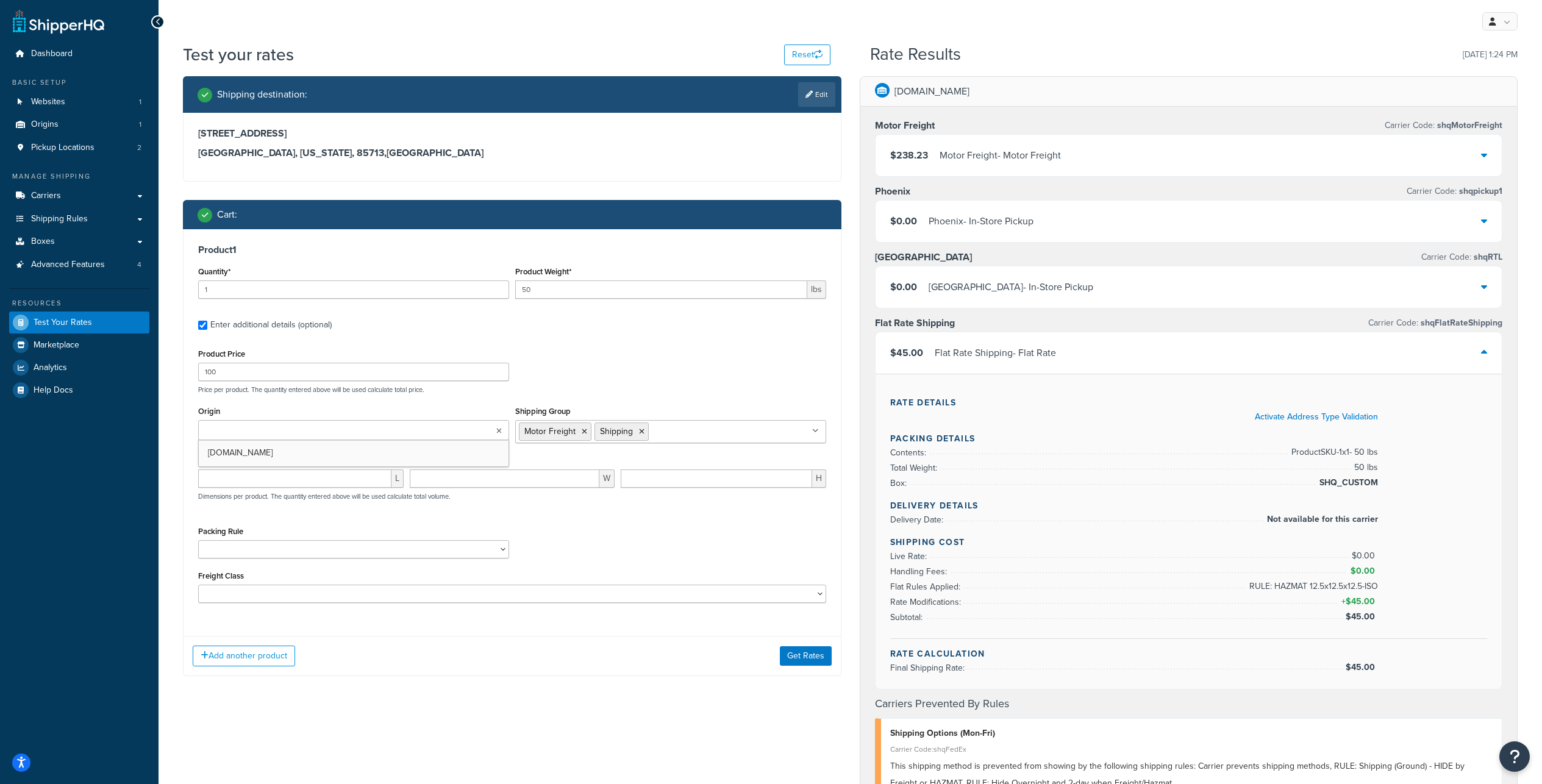
click at [416, 440] on ul at bounding box center [353, 429] width 311 height 20
click at [798, 666] on button "Get Rates" at bounding box center [805, 656] width 52 height 20
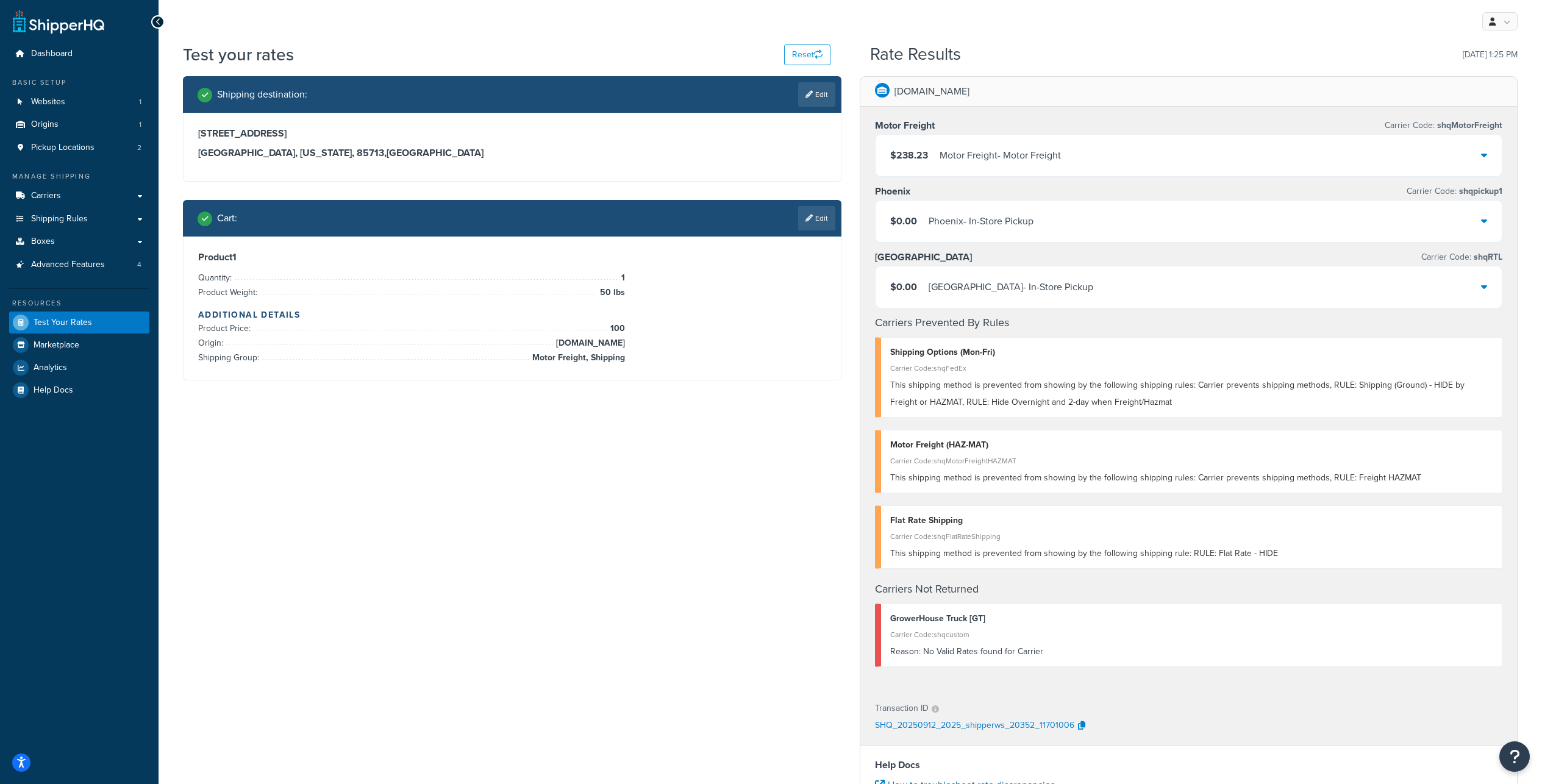
click at [1061, 164] on div "Motor Freight - Motor Freight" at bounding box center [1000, 155] width 121 height 17
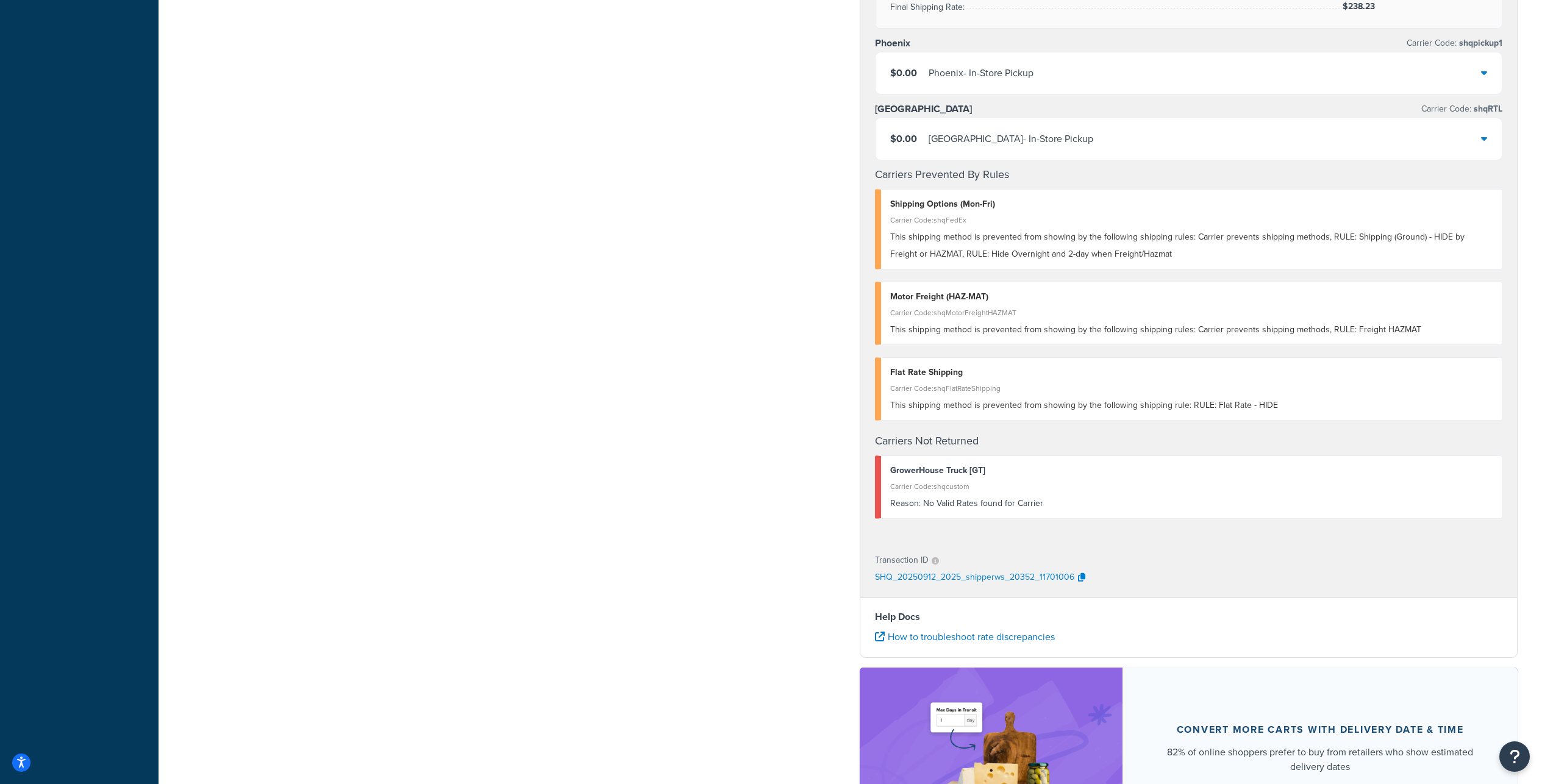
scroll to position [451, 0]
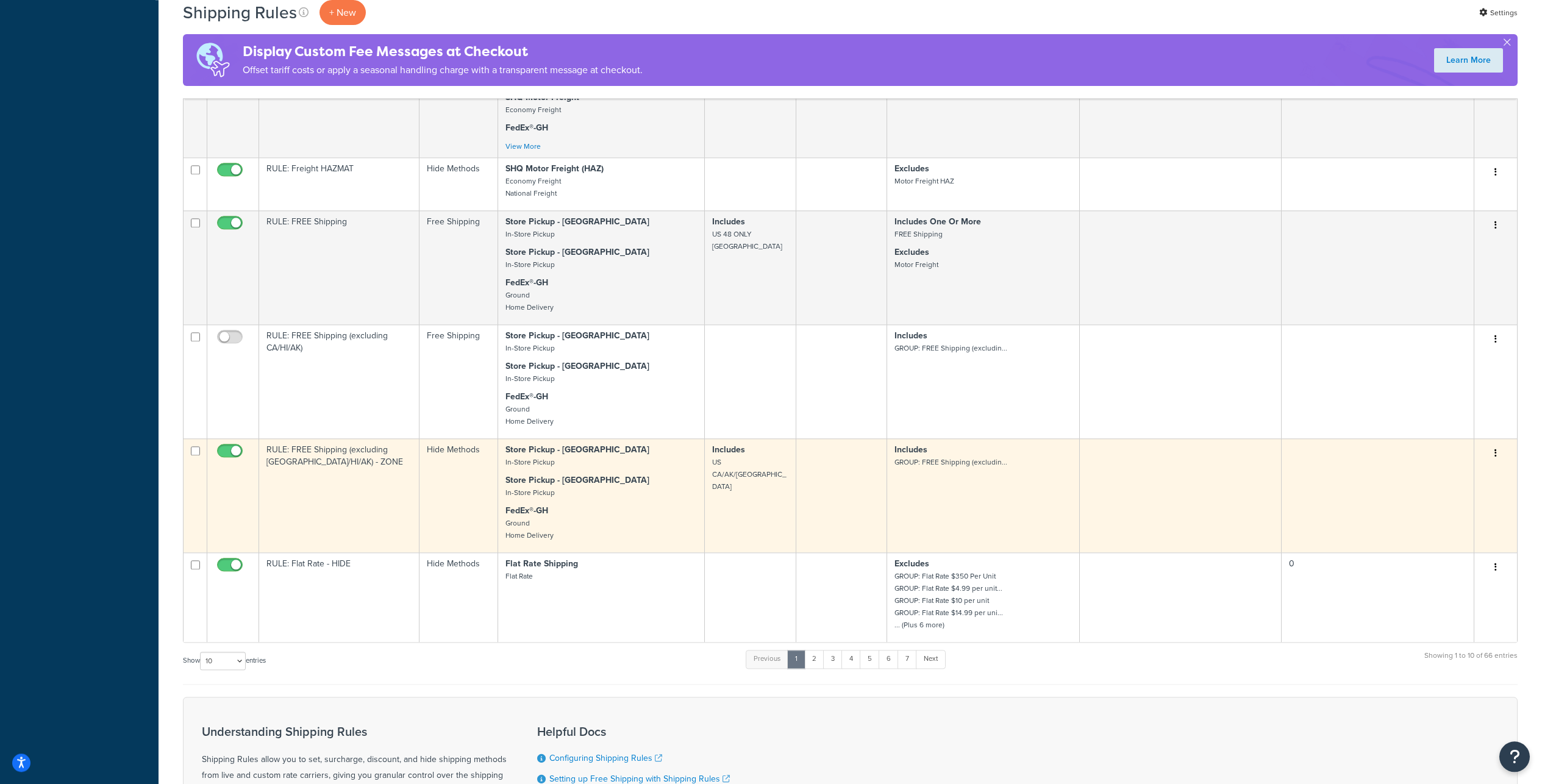
scroll to position [853, 0]
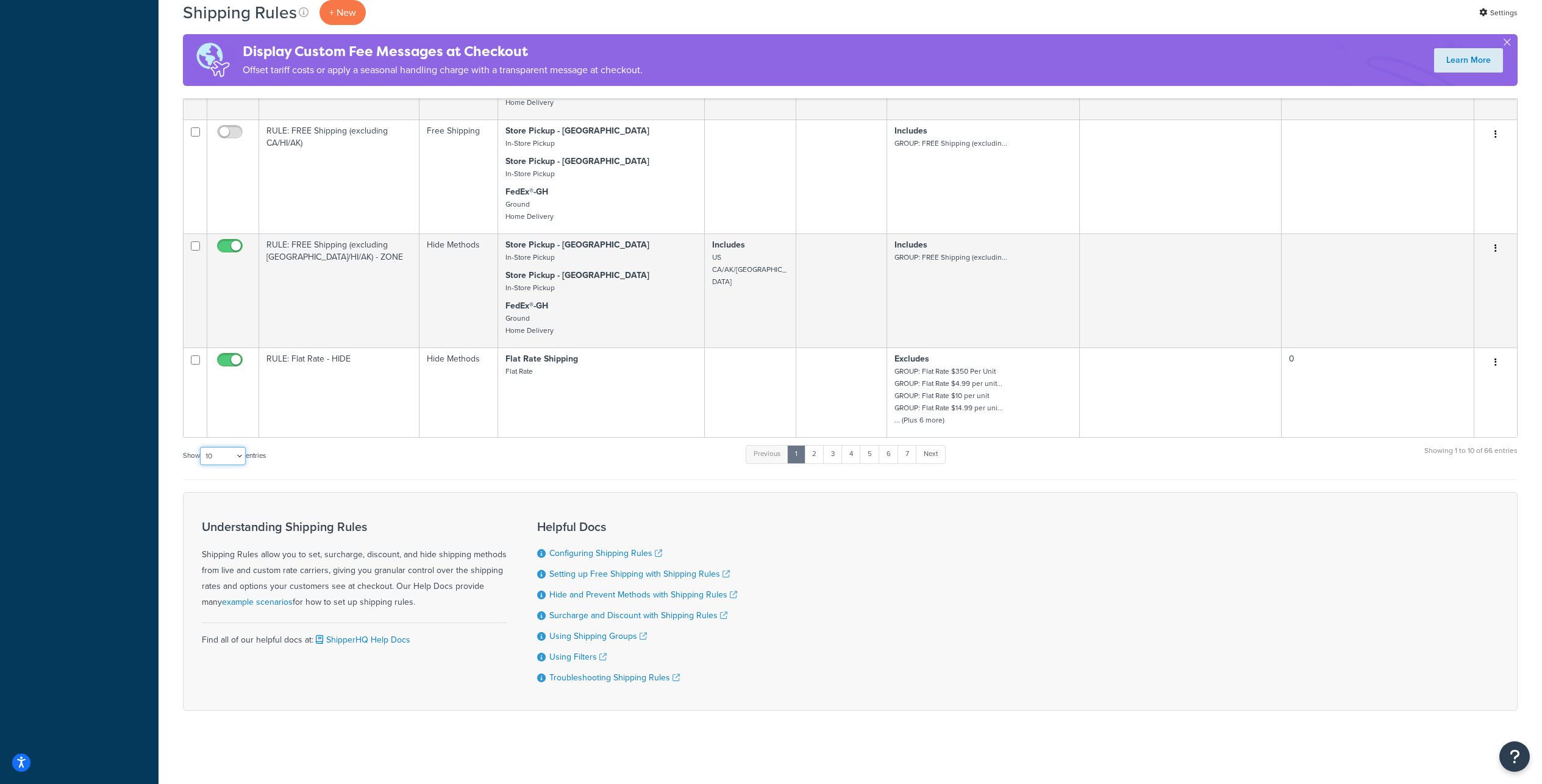
select select "100"
click option "100" at bounding box center [0, 0] width 0 height 0
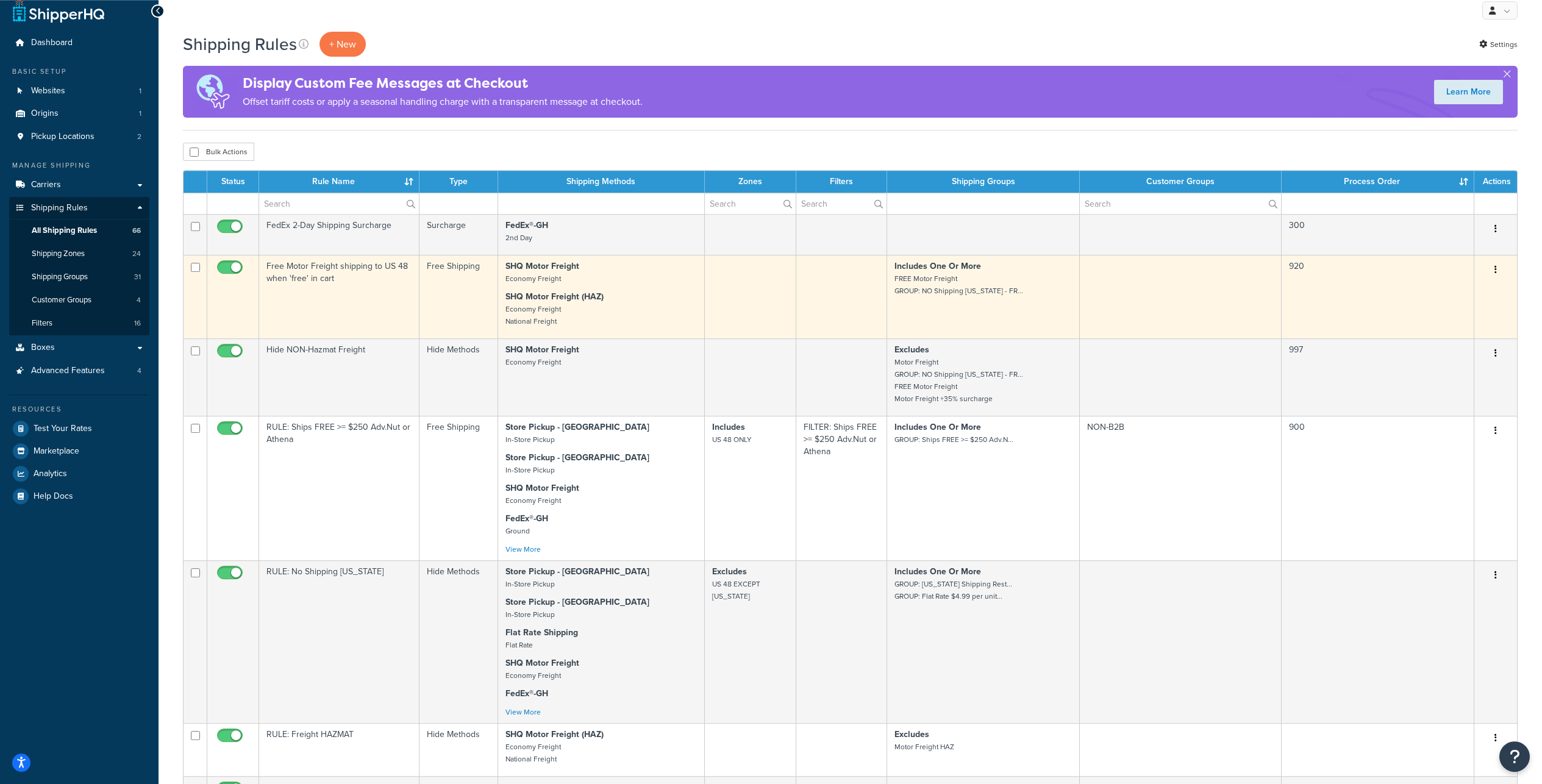
scroll to position [12, 0]
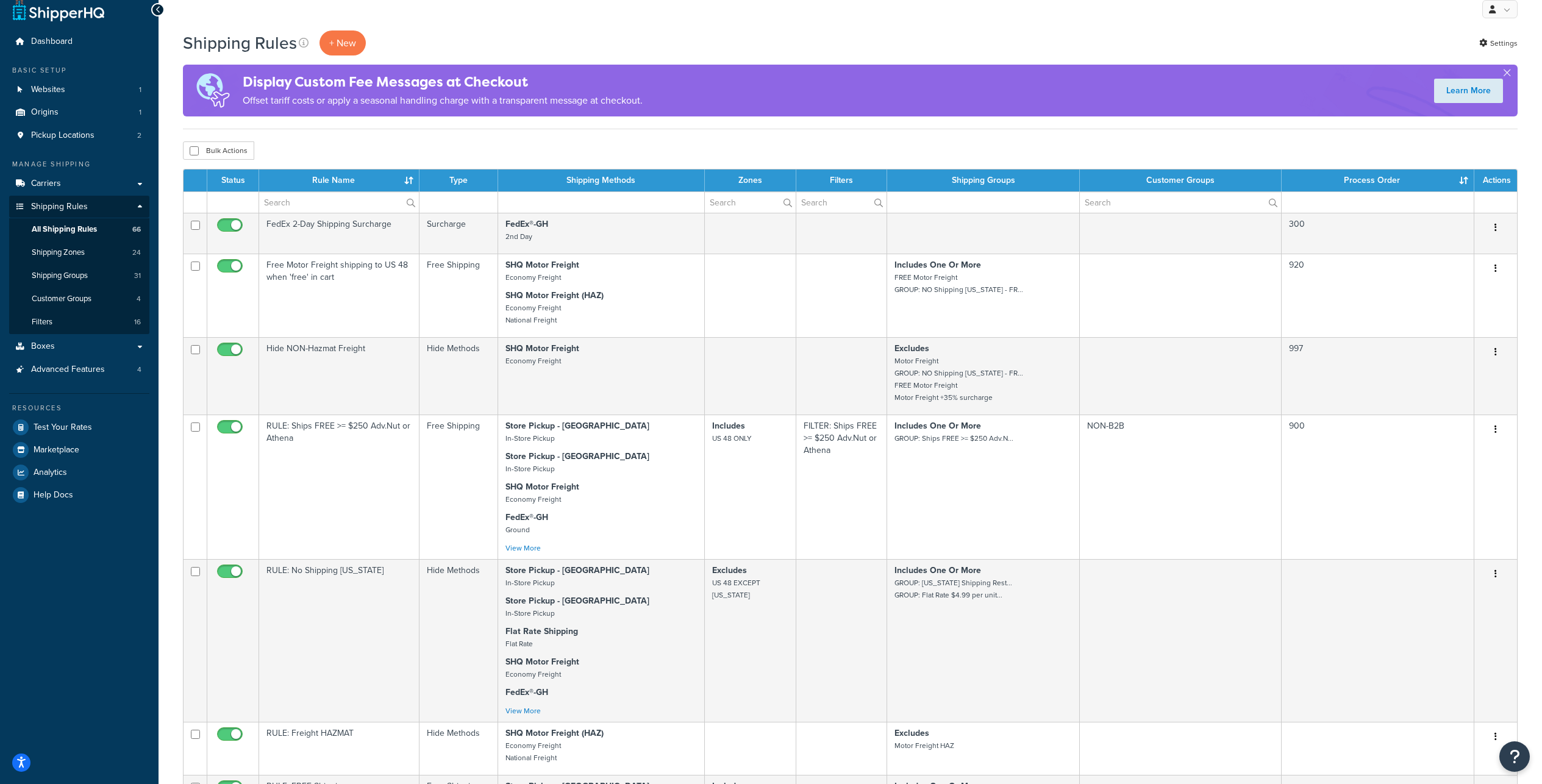
click at [458, 192] on th "Type" at bounding box center [458, 180] width 79 height 22
click at [371, 192] on th "Rule Name" at bounding box center [339, 180] width 160 height 22
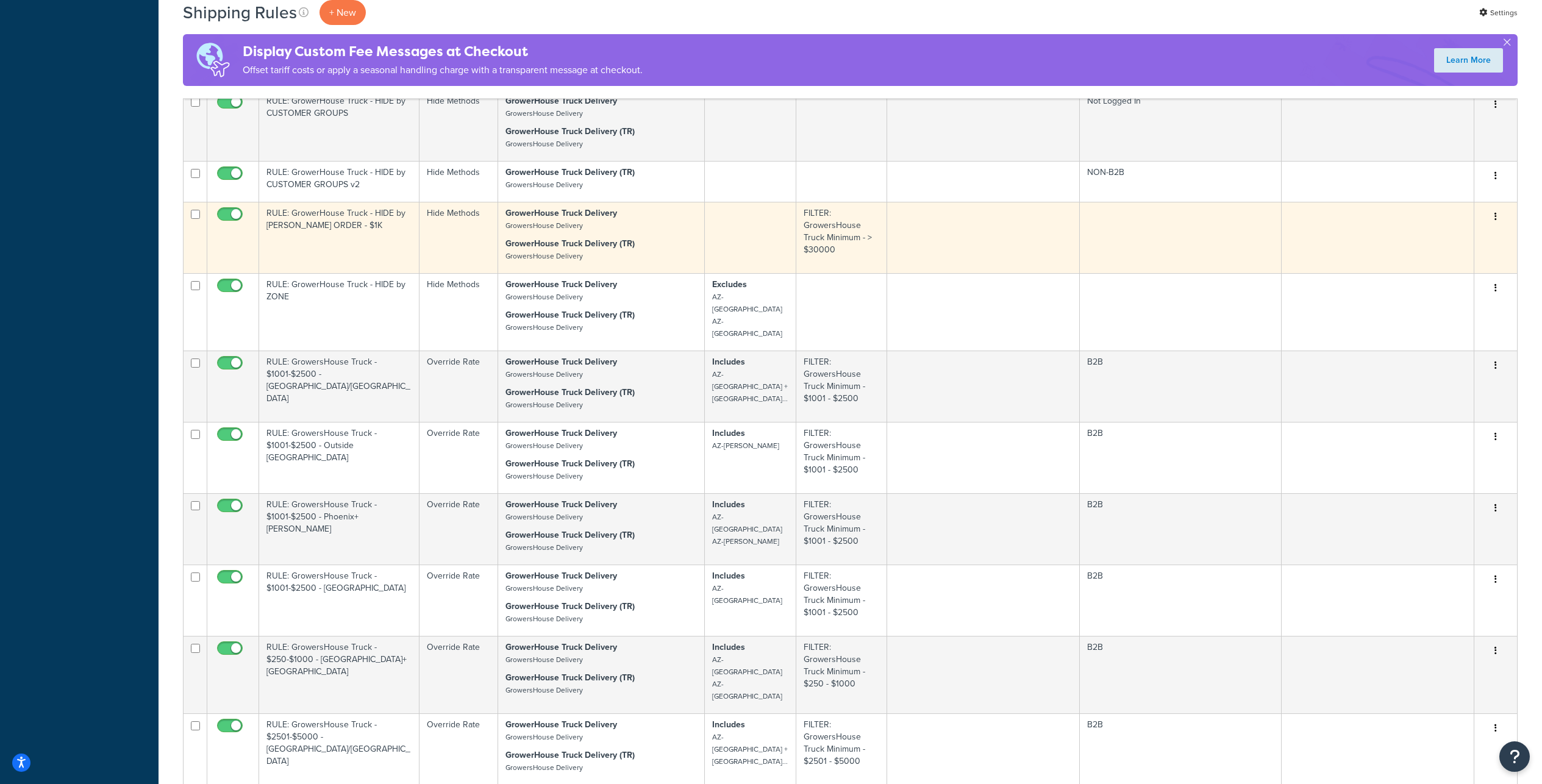
scroll to position [1646, 0]
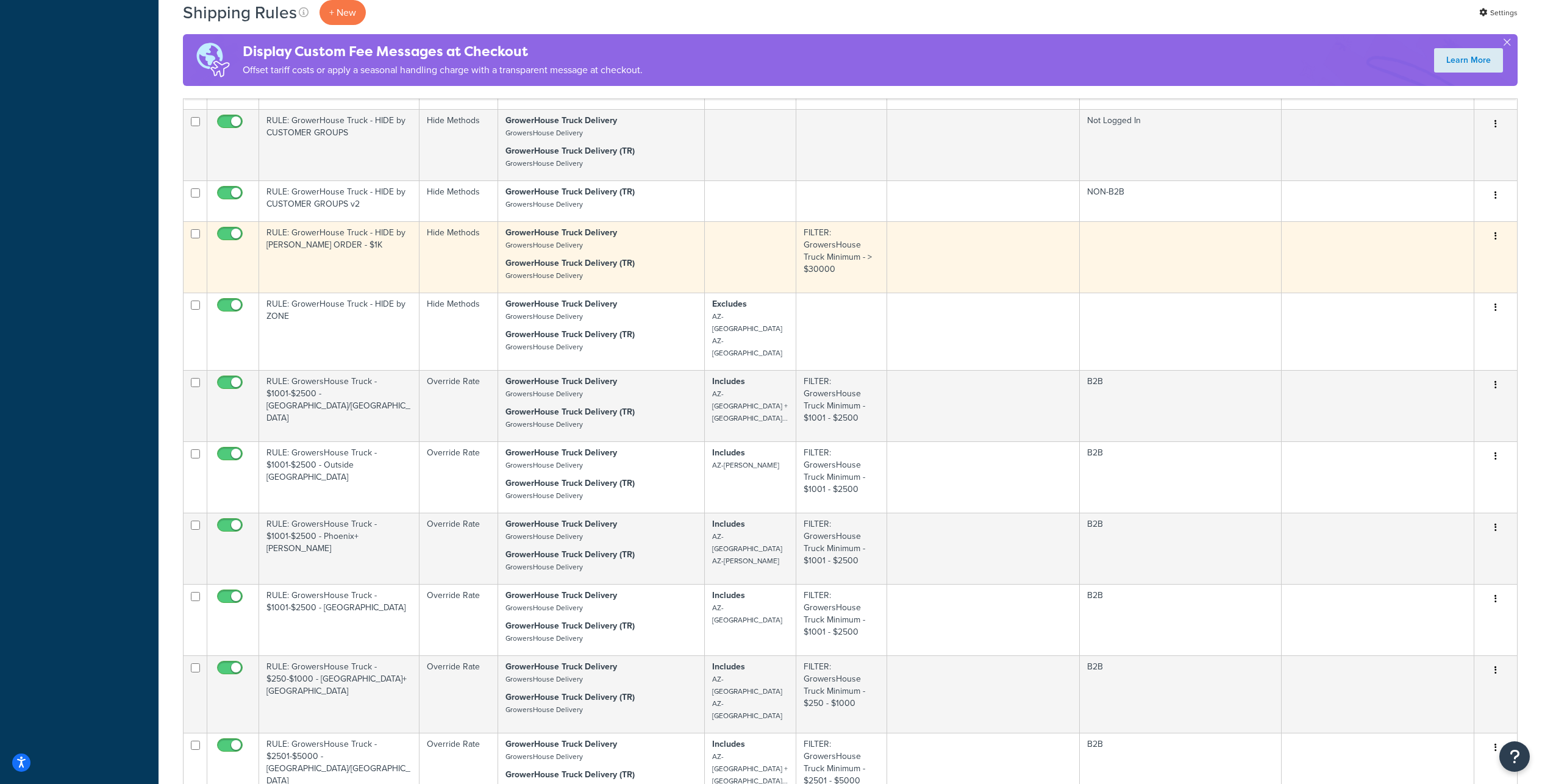
click at [1494, 240] on icon "button" at bounding box center [1495, 235] width 2 height 9
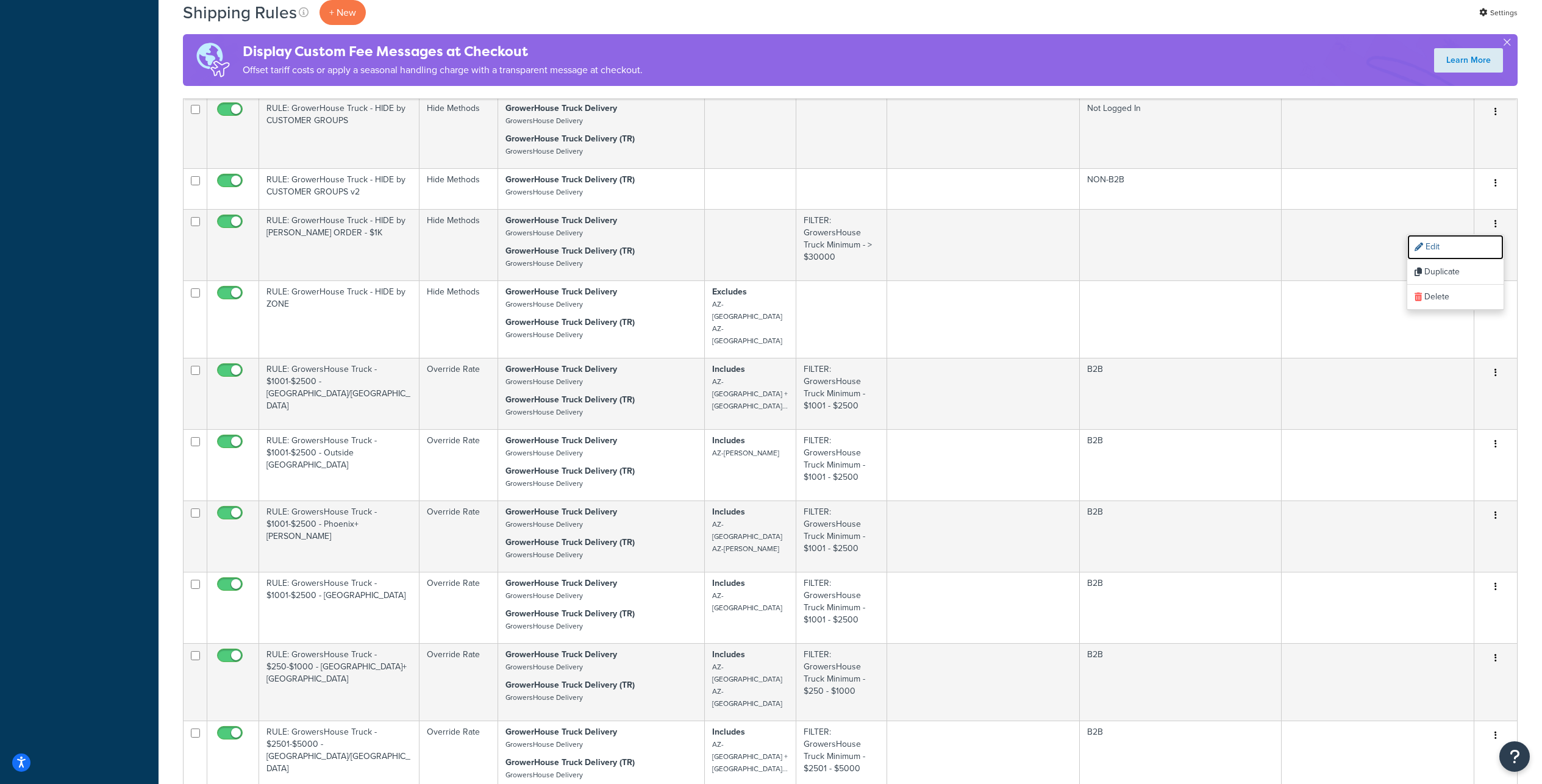
scroll to position [1718, 0]
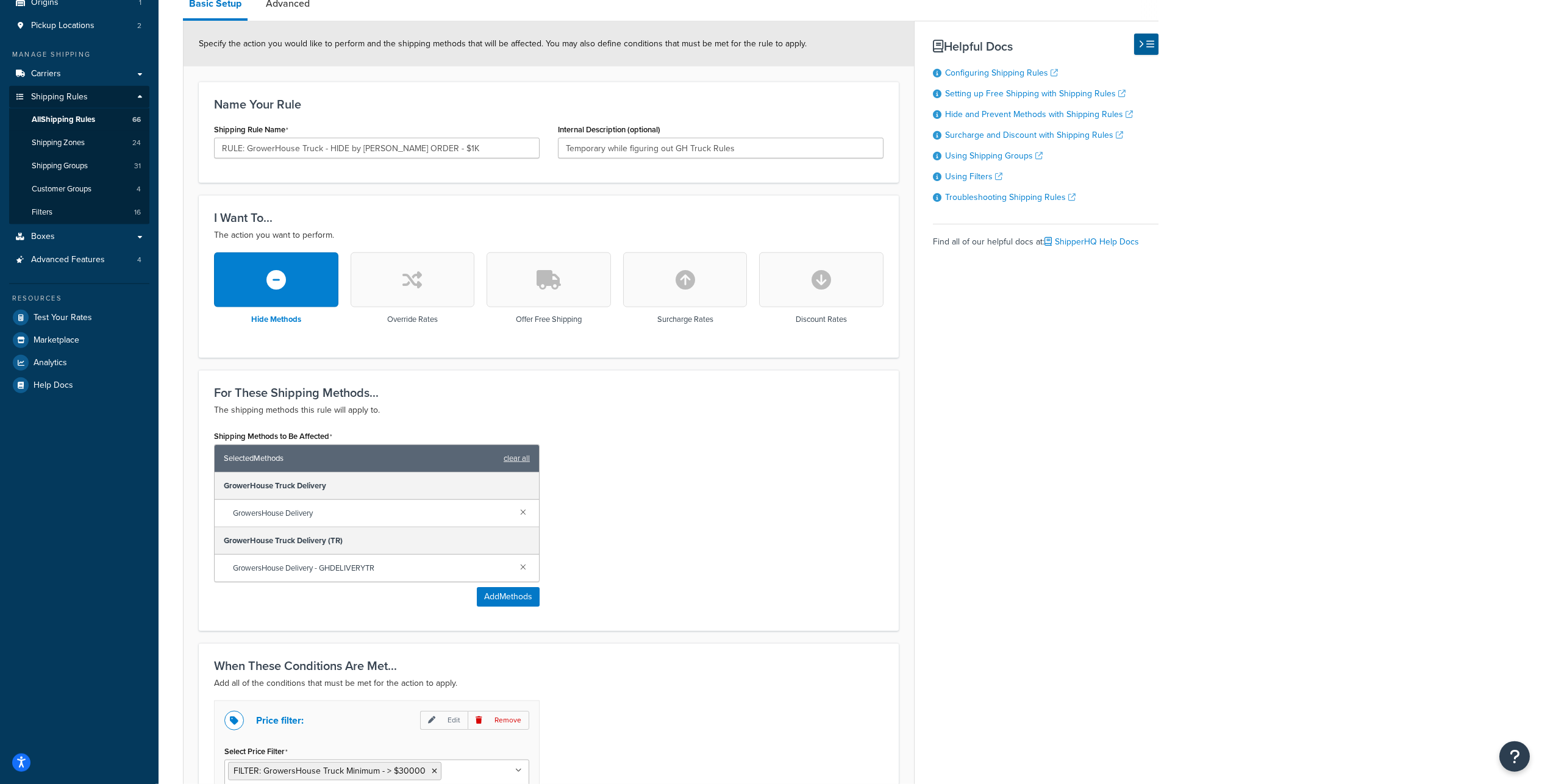
scroll to position [102, 0]
